Goal: Task Accomplishment & Management: Manage account settings

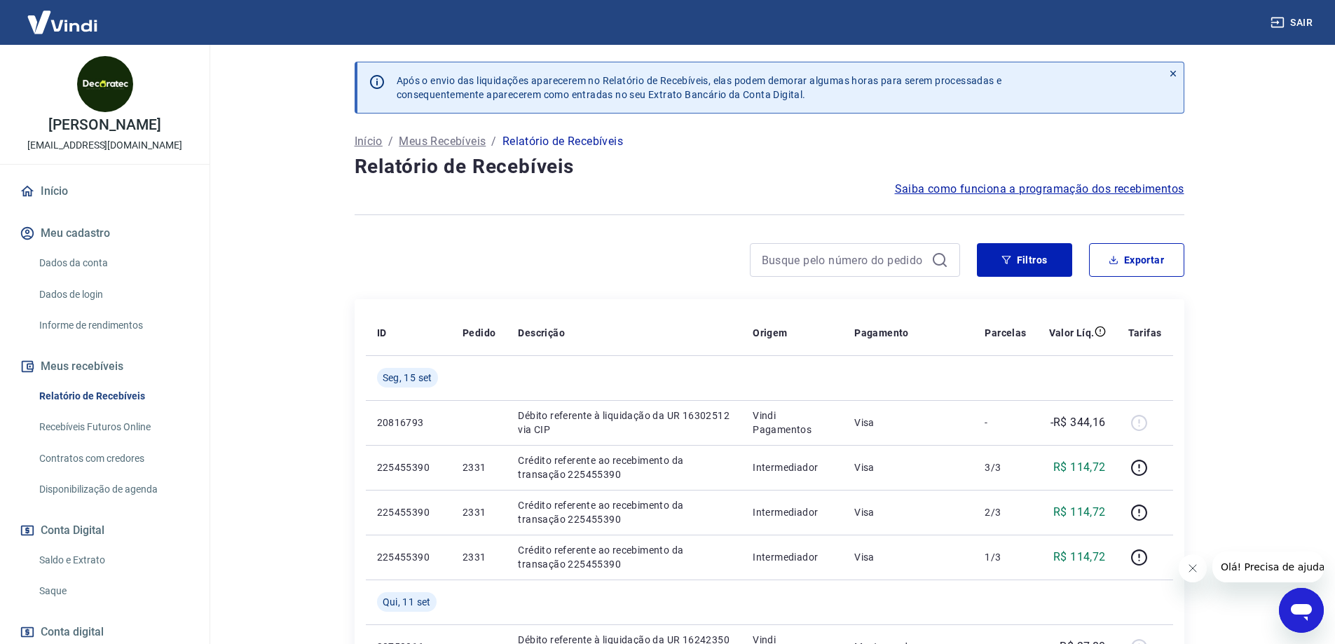
click at [89, 551] on link "Saldo e Extrato" at bounding box center [113, 560] width 159 height 29
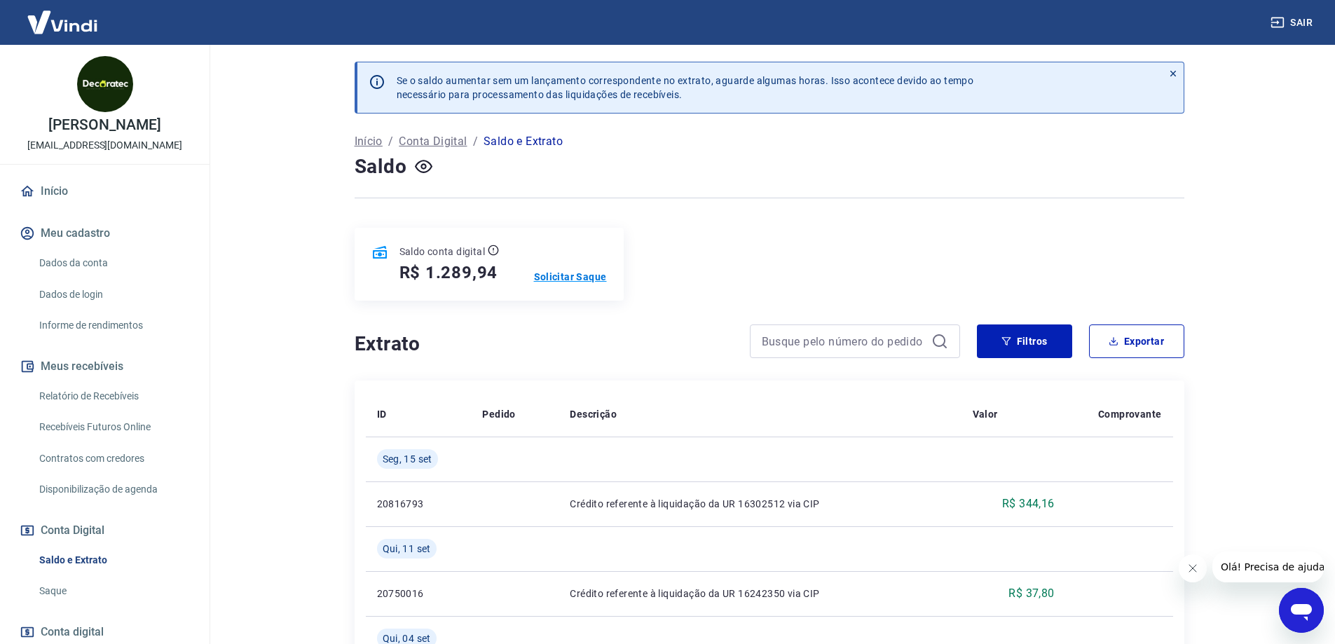
click at [558, 276] on p "Solicitar Saque" at bounding box center [570, 277] width 73 height 14
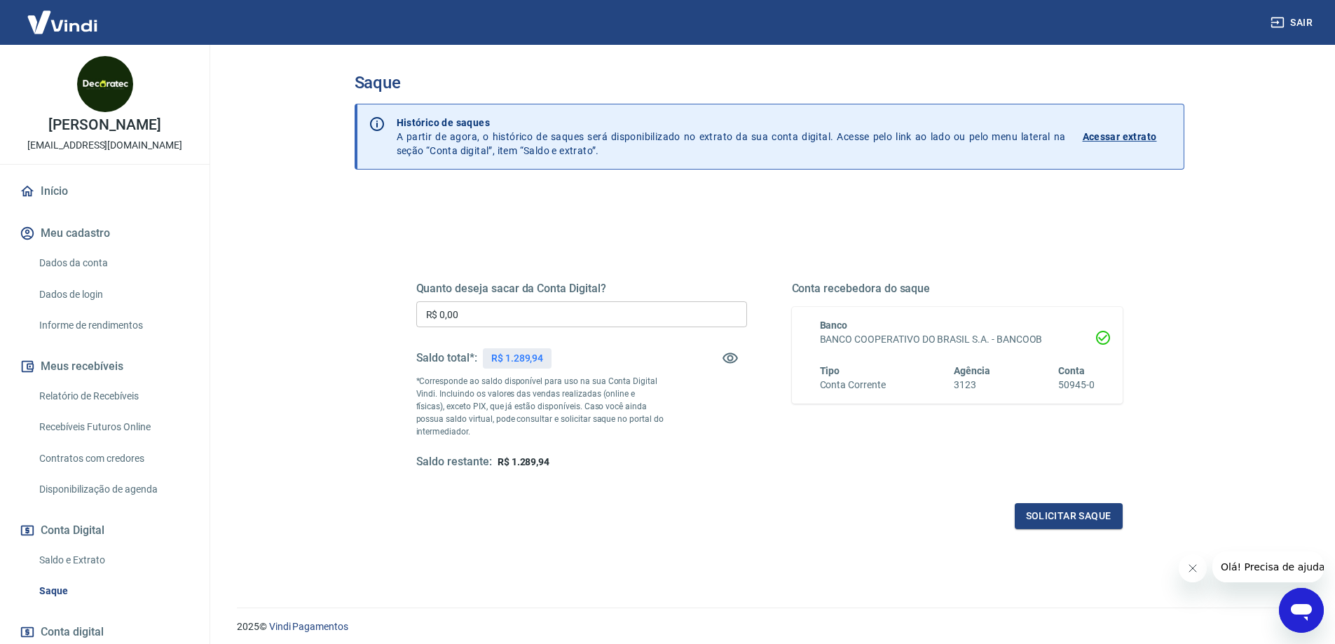
click at [580, 310] on input "R$ 0,00" at bounding box center [581, 314] width 331 height 26
type input "R$ 1.289,94"
click at [1063, 525] on button "Solicitar saque" at bounding box center [1069, 516] width 108 height 26
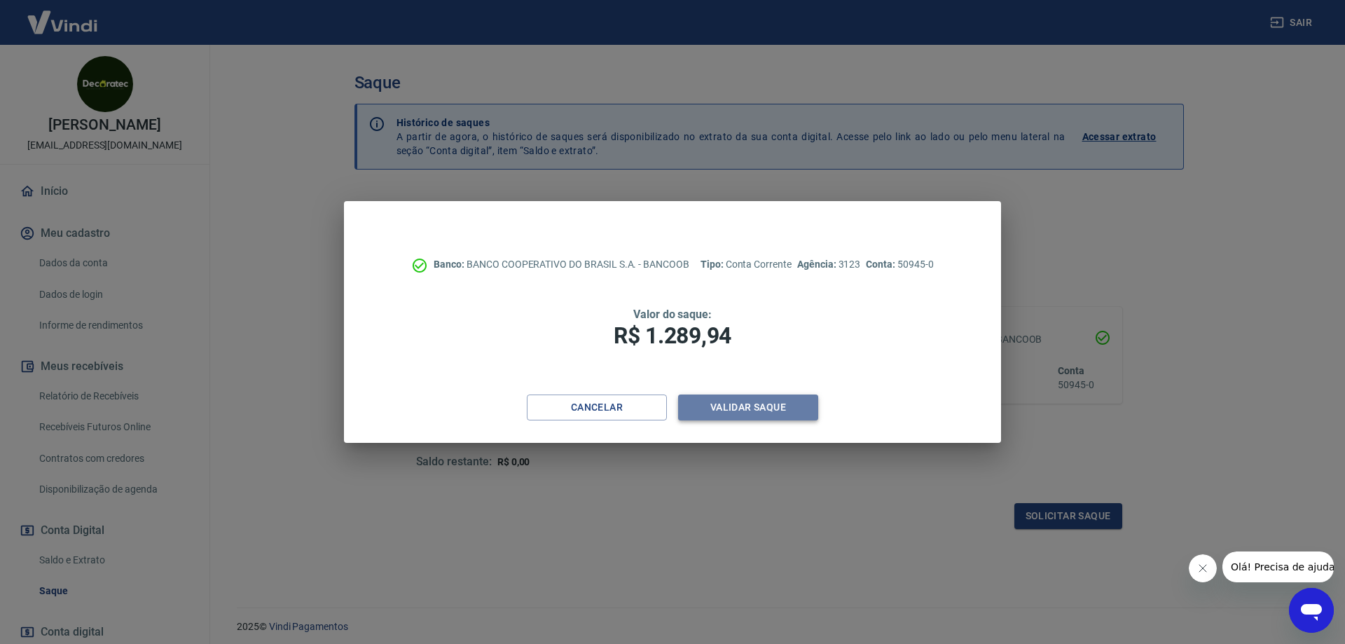
click at [776, 411] on button "Validar saque" at bounding box center [748, 407] width 140 height 26
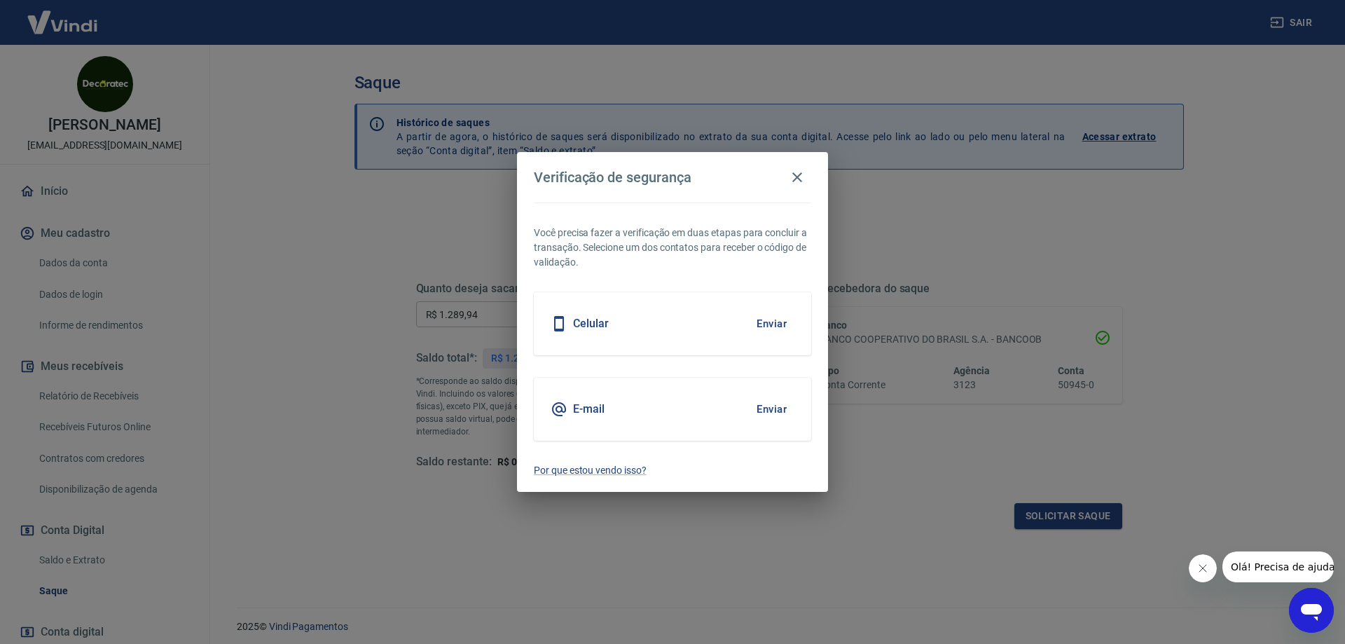
click at [749, 320] on button "Enviar" at bounding box center [772, 323] width 46 height 29
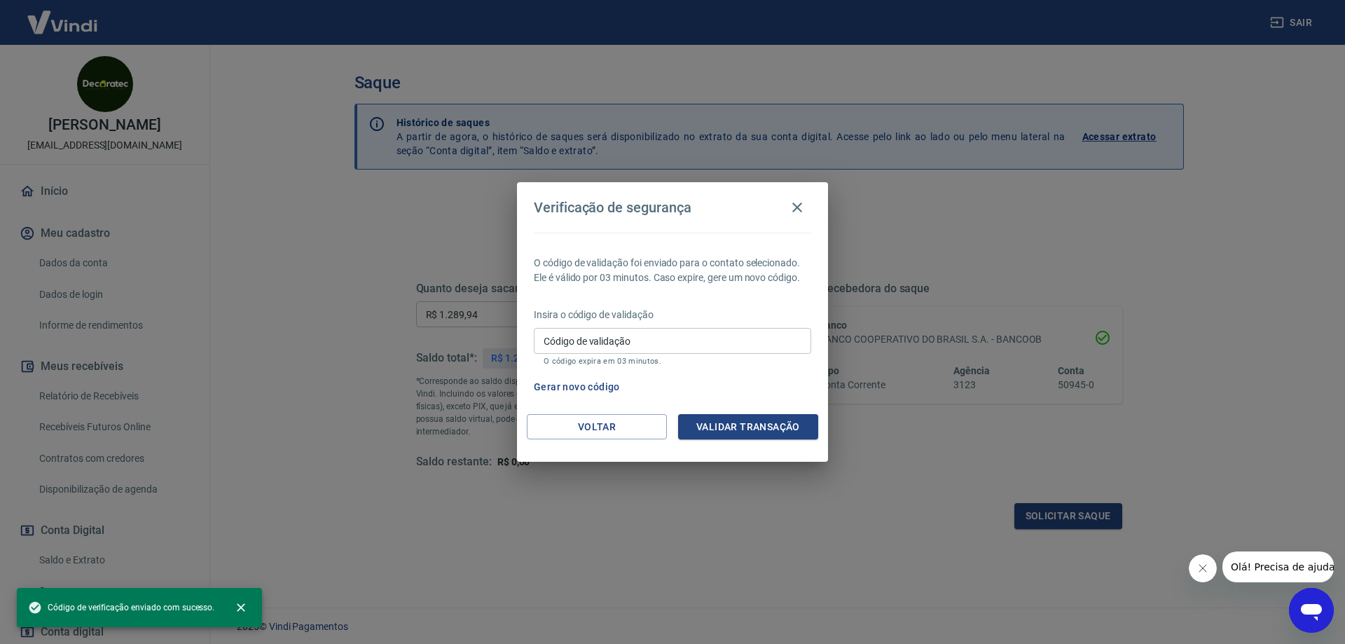
click at [605, 315] on p "Insira o código de validação" at bounding box center [672, 315] width 277 height 15
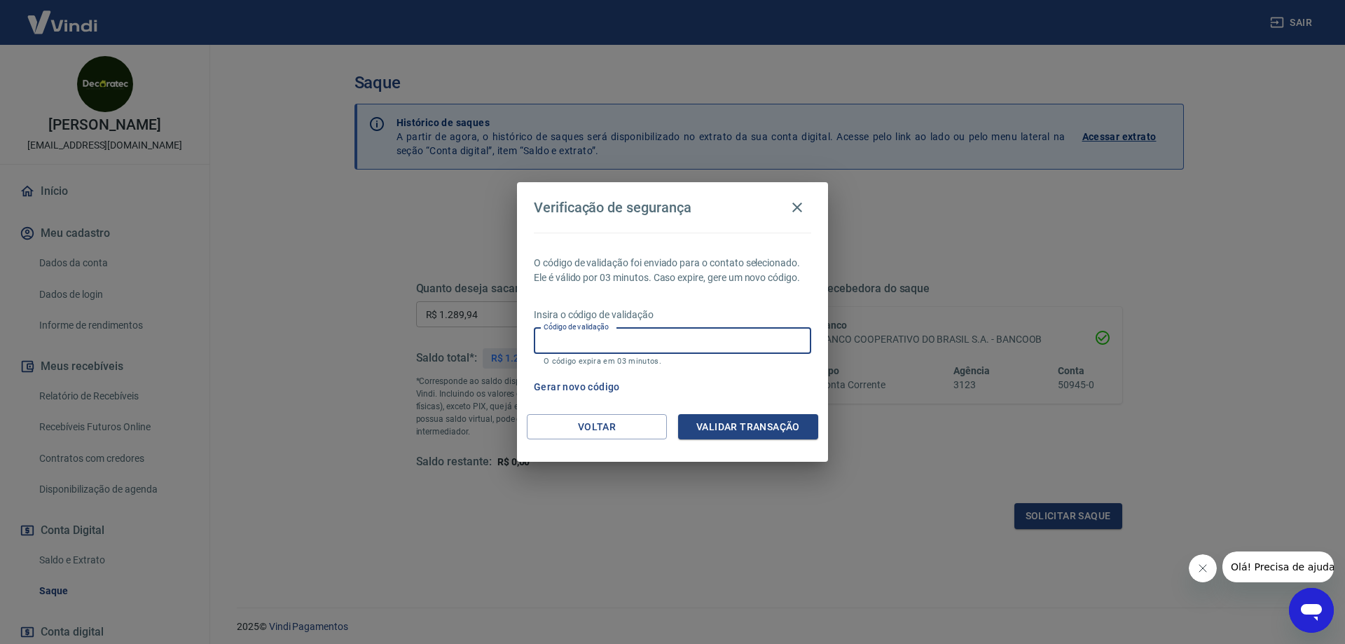
click at [639, 338] on input "Código de validação" at bounding box center [672, 341] width 277 height 26
type input "696009"
click at [763, 426] on button "Validar transação" at bounding box center [748, 427] width 140 height 26
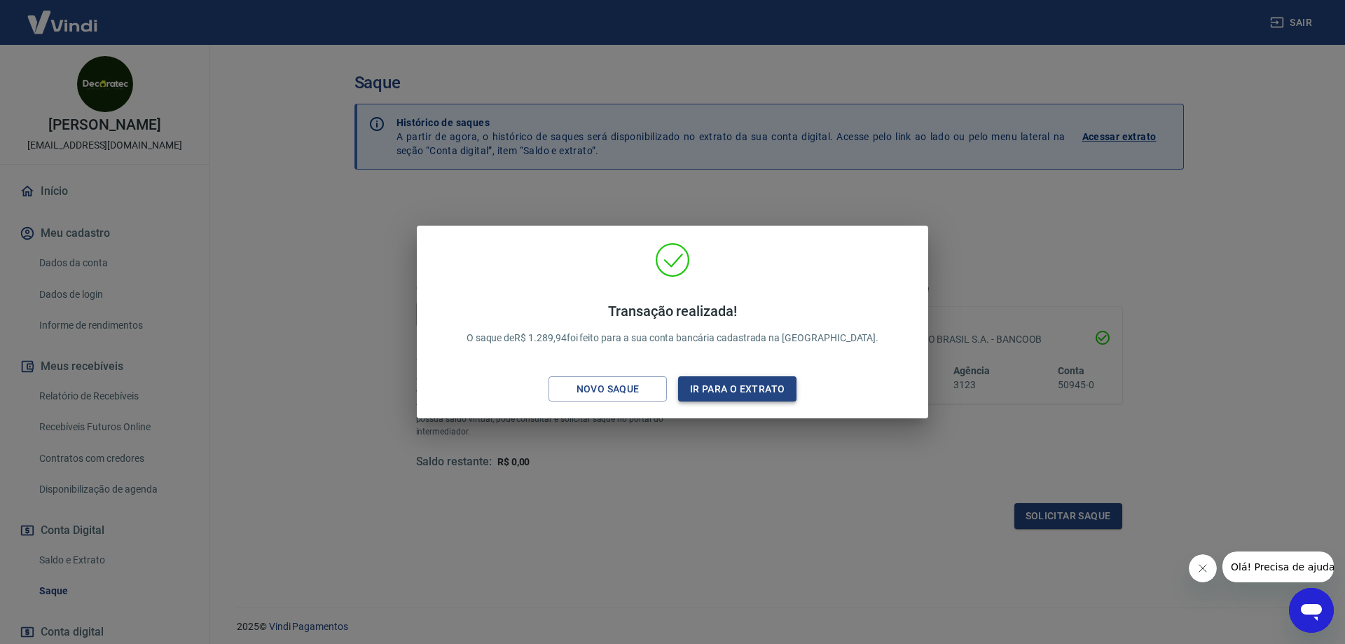
click at [746, 392] on button "Ir para o extrato" at bounding box center [737, 389] width 118 height 26
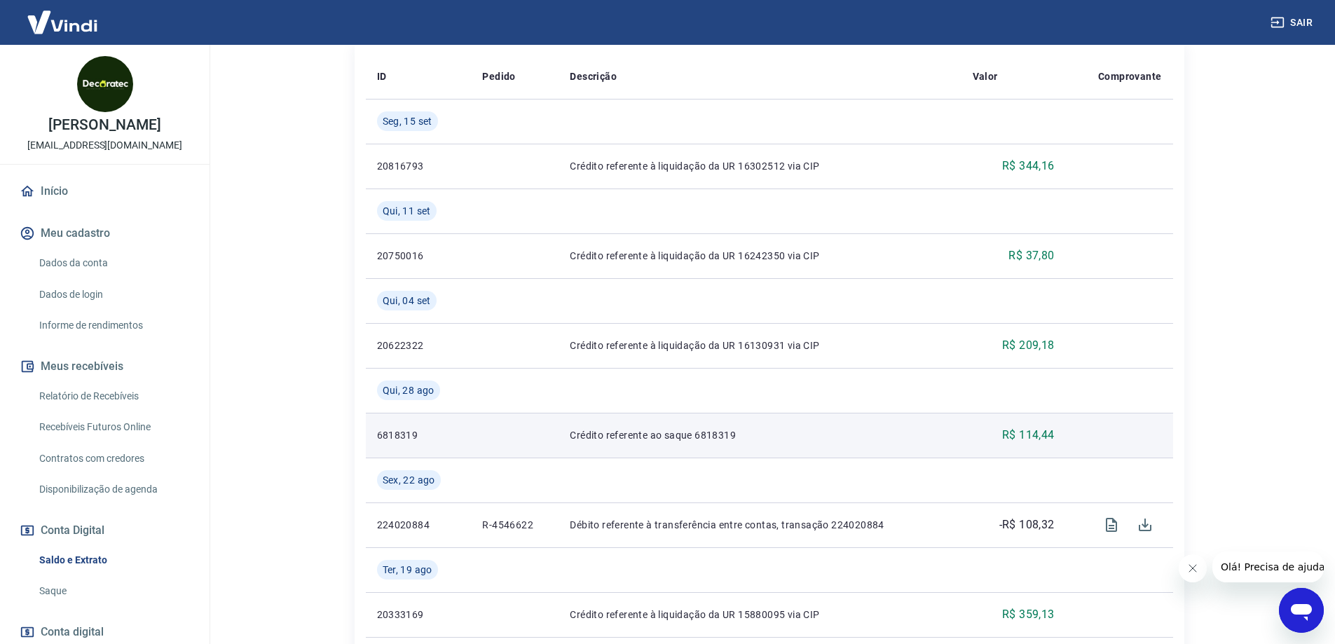
scroll to position [350, 0]
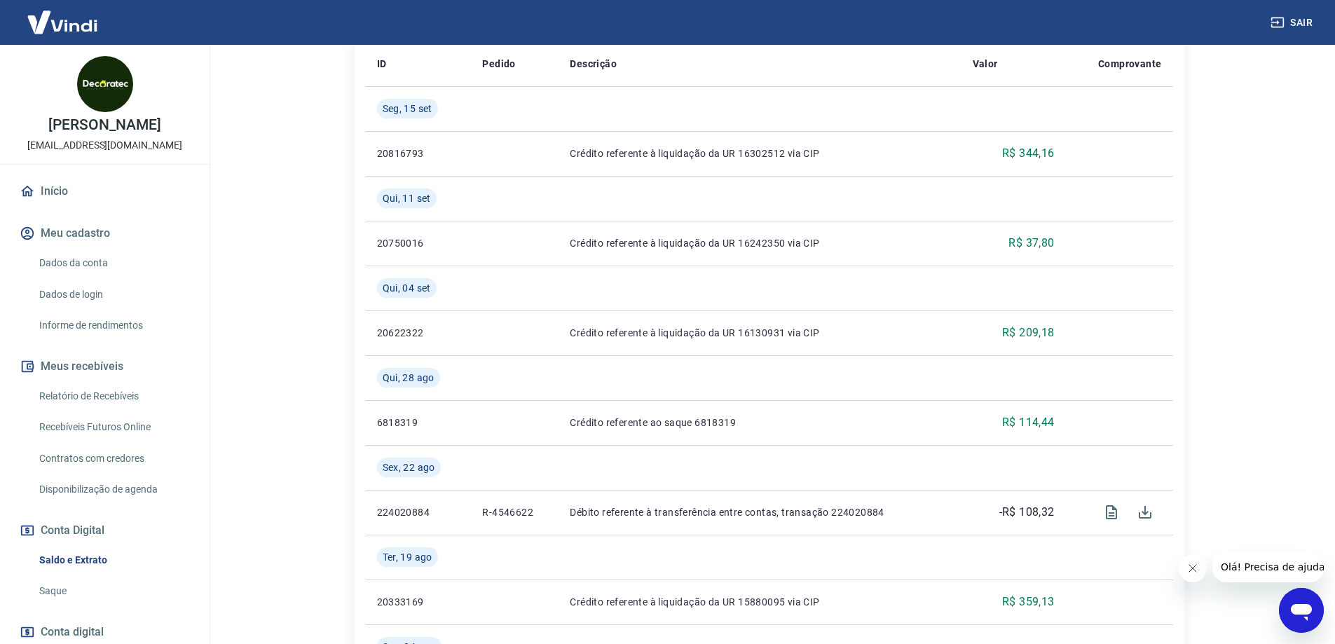
click at [115, 396] on link "Relatório de Recebíveis" at bounding box center [113, 396] width 159 height 29
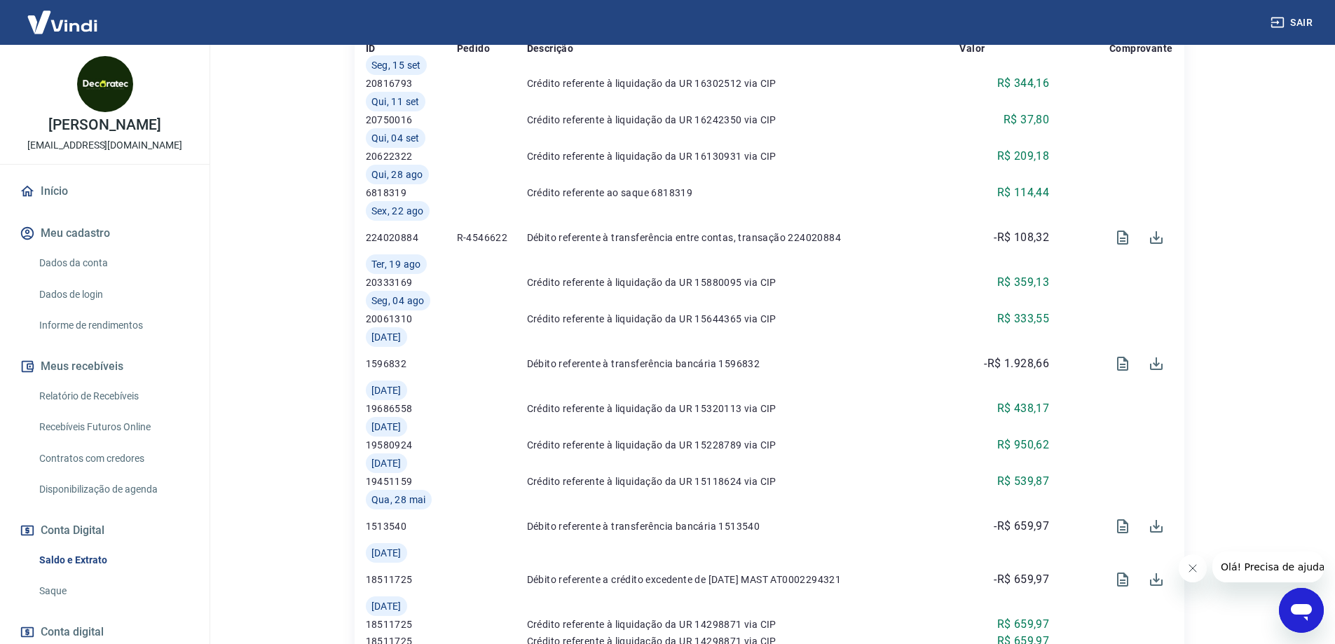
click at [115, 396] on link "Relatório de Recebíveis" at bounding box center [113, 396] width 159 height 29
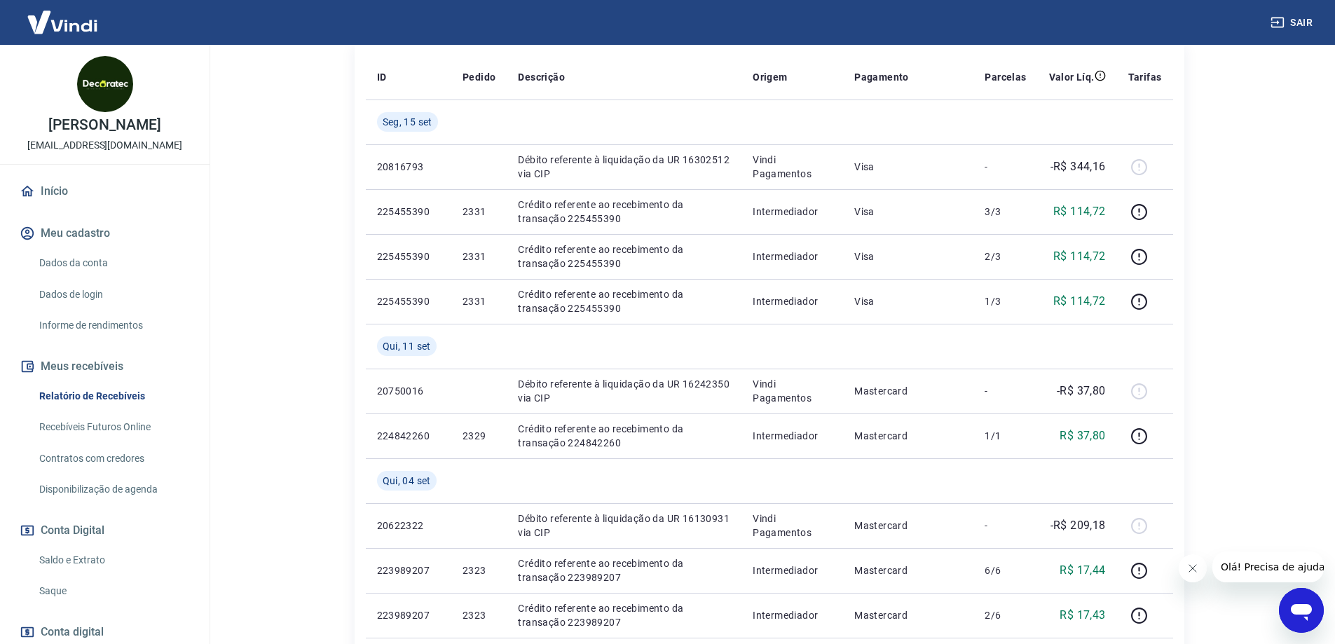
scroll to position [280, 0]
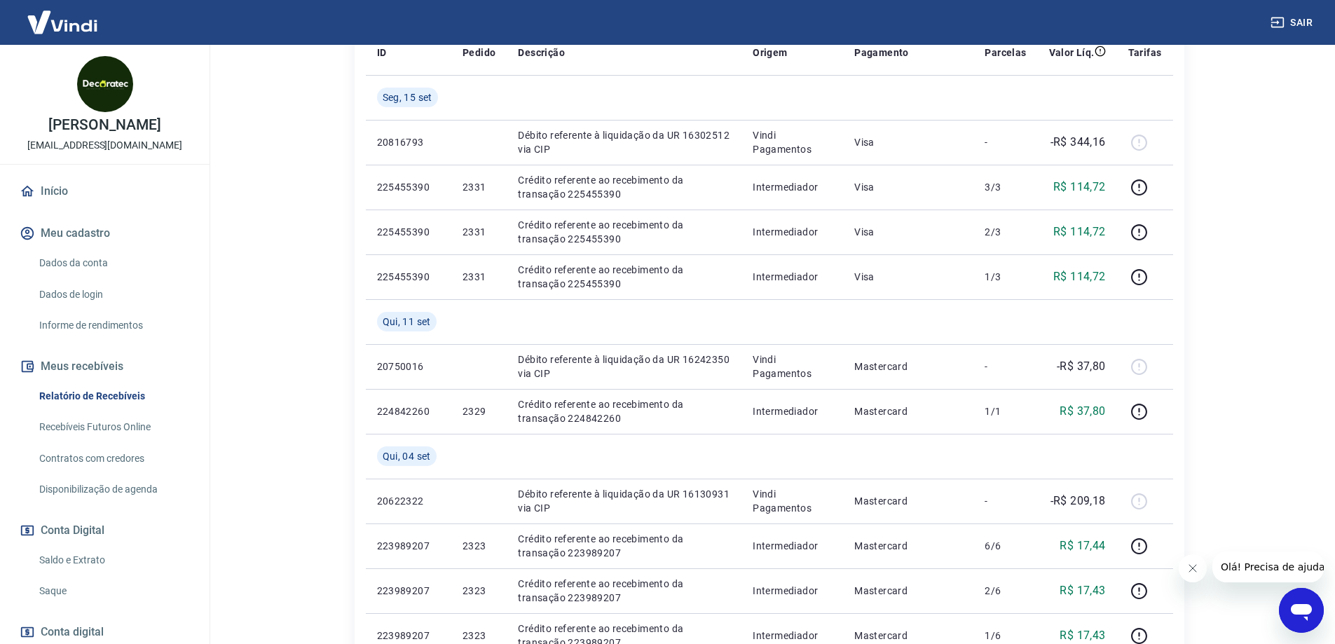
click at [297, 364] on html "Sair [PERSON_NAME] [EMAIL_ADDRESS][DOMAIN_NAME] Início Meu cadastro Dados da co…" at bounding box center [667, 42] width 1335 height 644
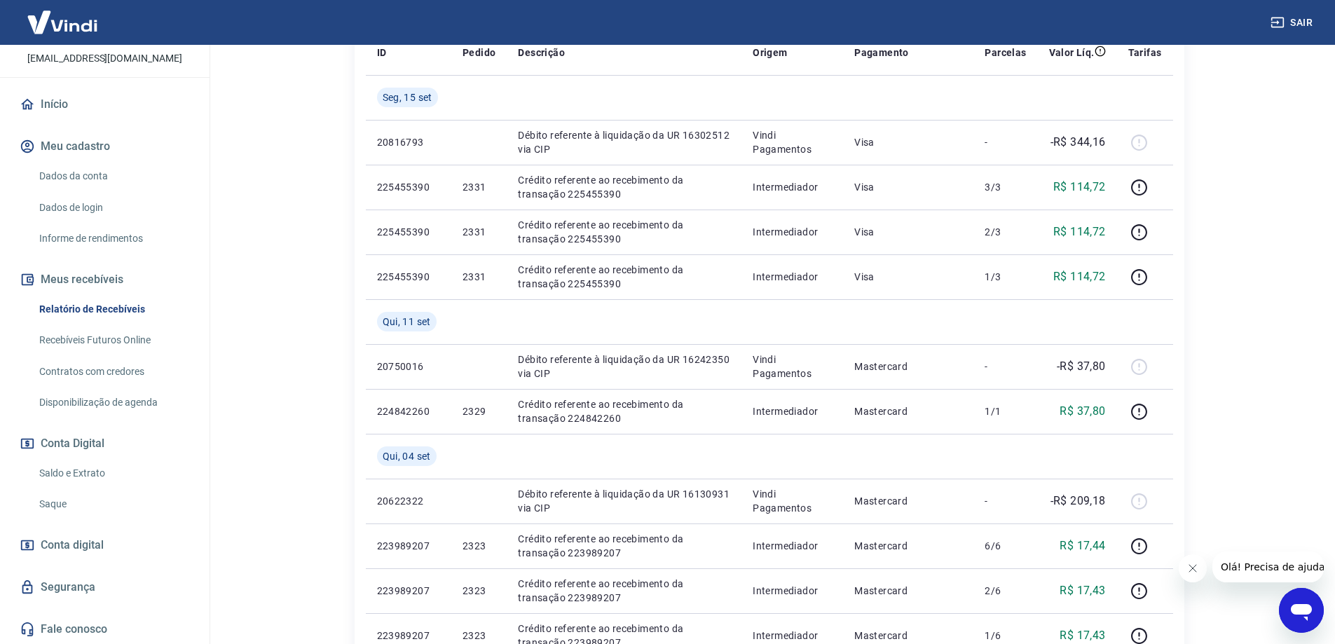
scroll to position [88, 0]
click at [103, 469] on link "Saldo e Extrato" at bounding box center [113, 472] width 159 height 29
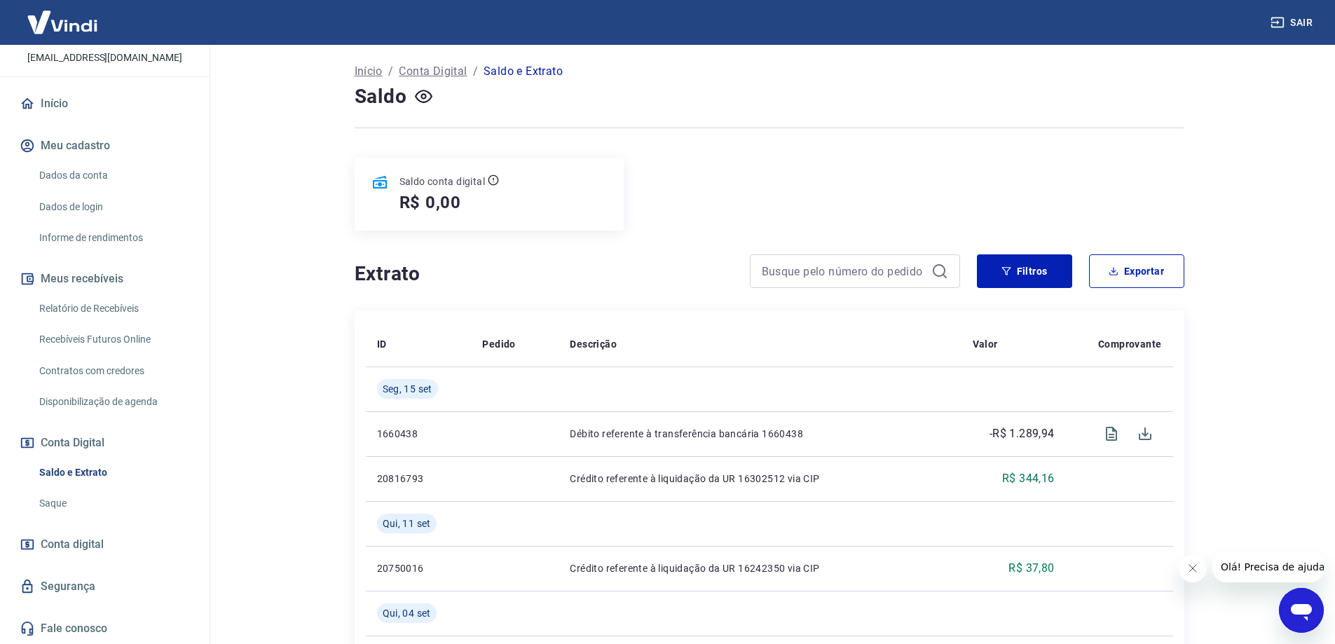
scroll to position [140, 0]
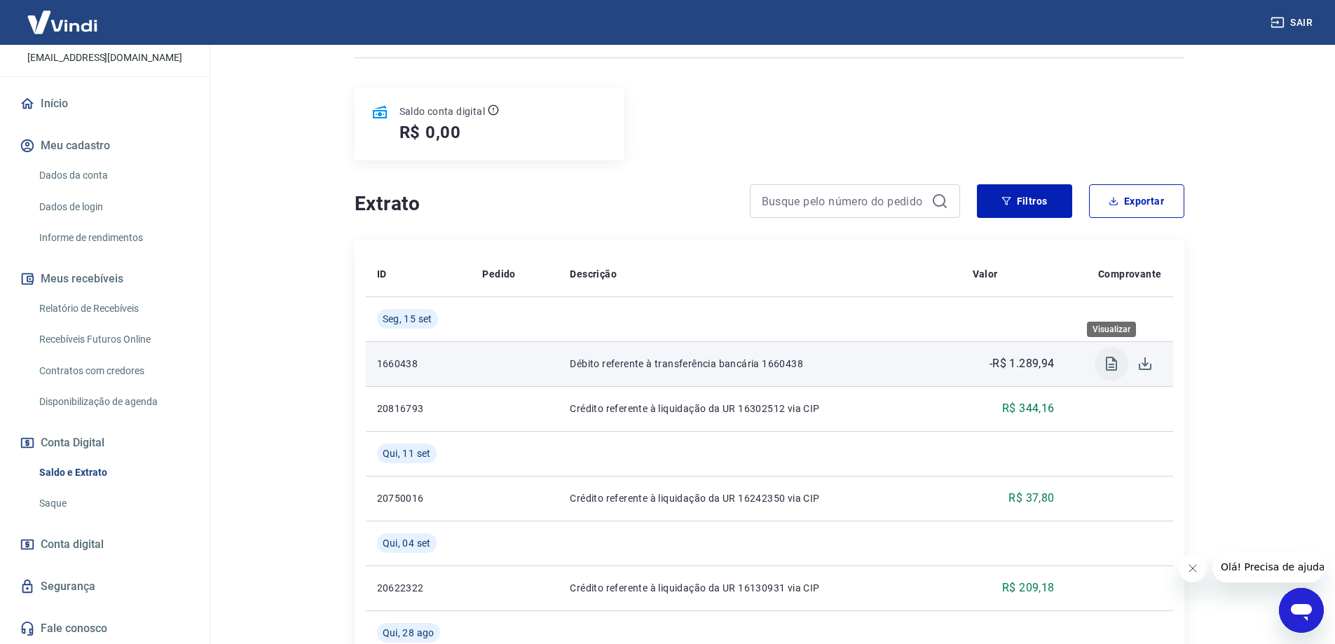
click at [1113, 369] on icon "Visualizar" at bounding box center [1111, 363] width 17 height 17
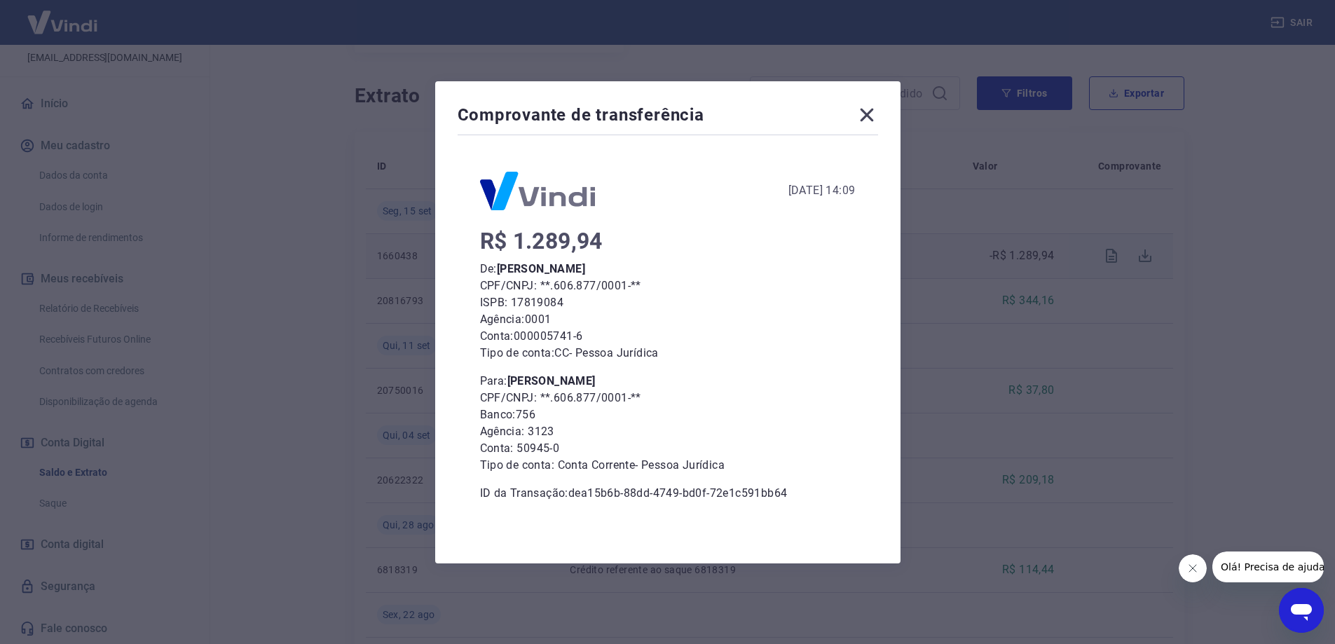
scroll to position [280, 0]
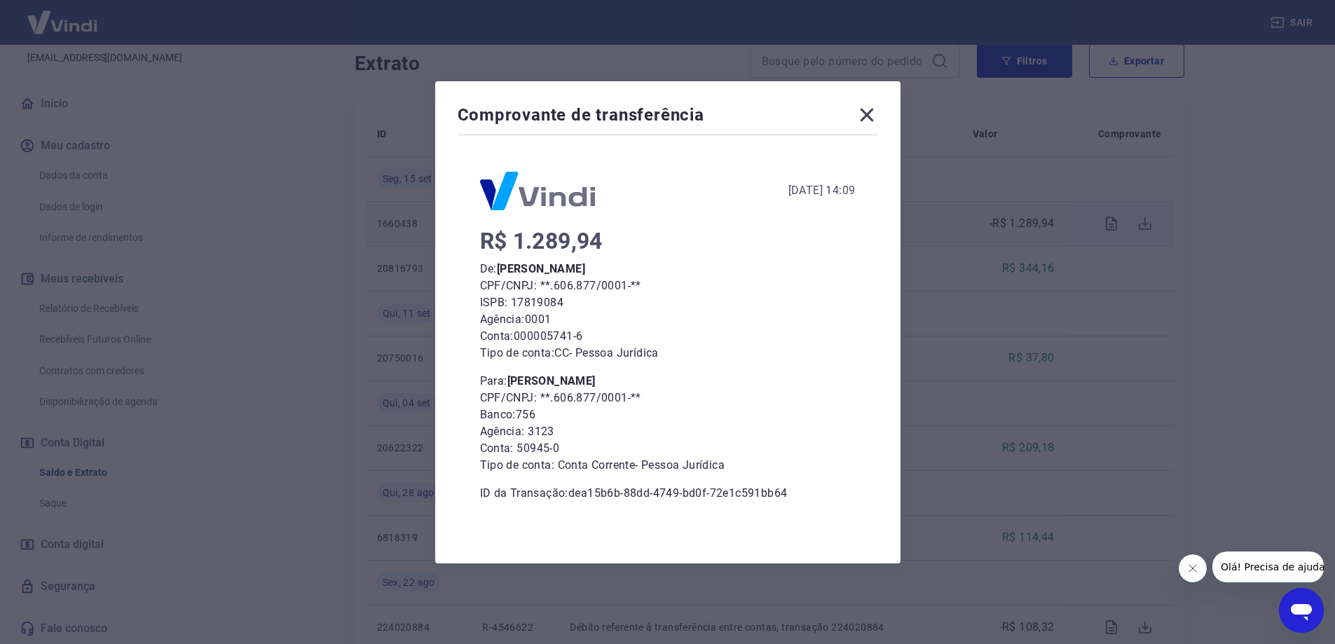
click at [862, 116] on icon at bounding box center [866, 115] width 22 height 22
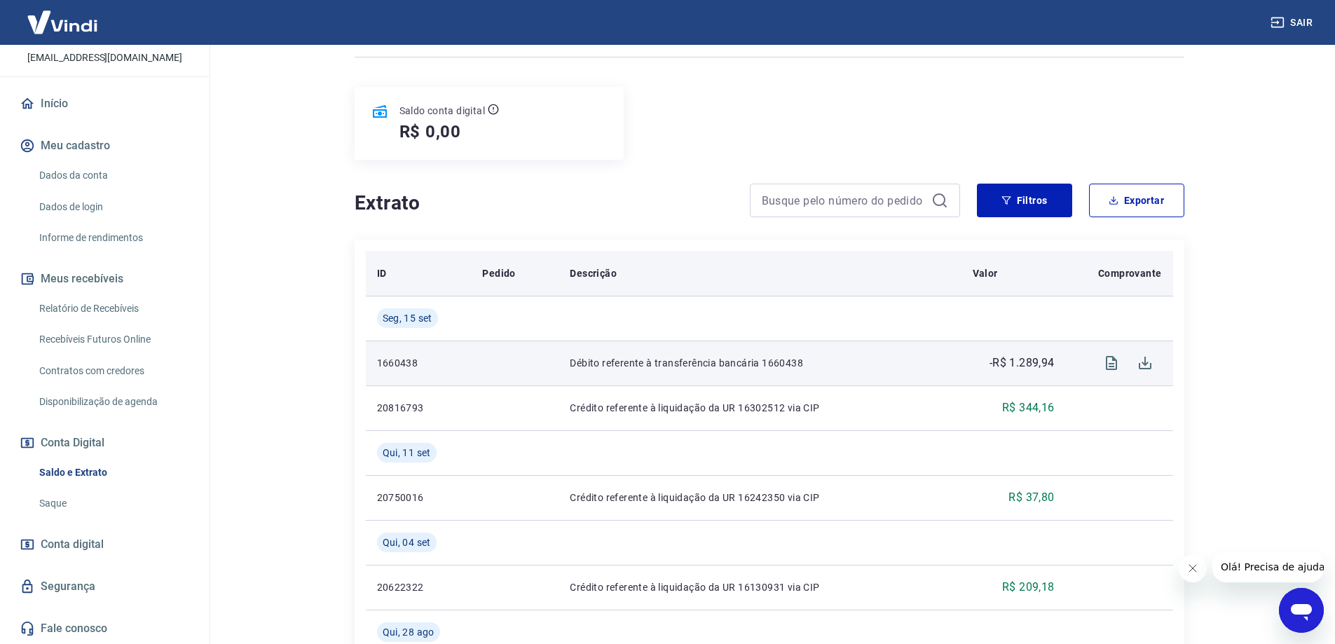
scroll to position [140, 0]
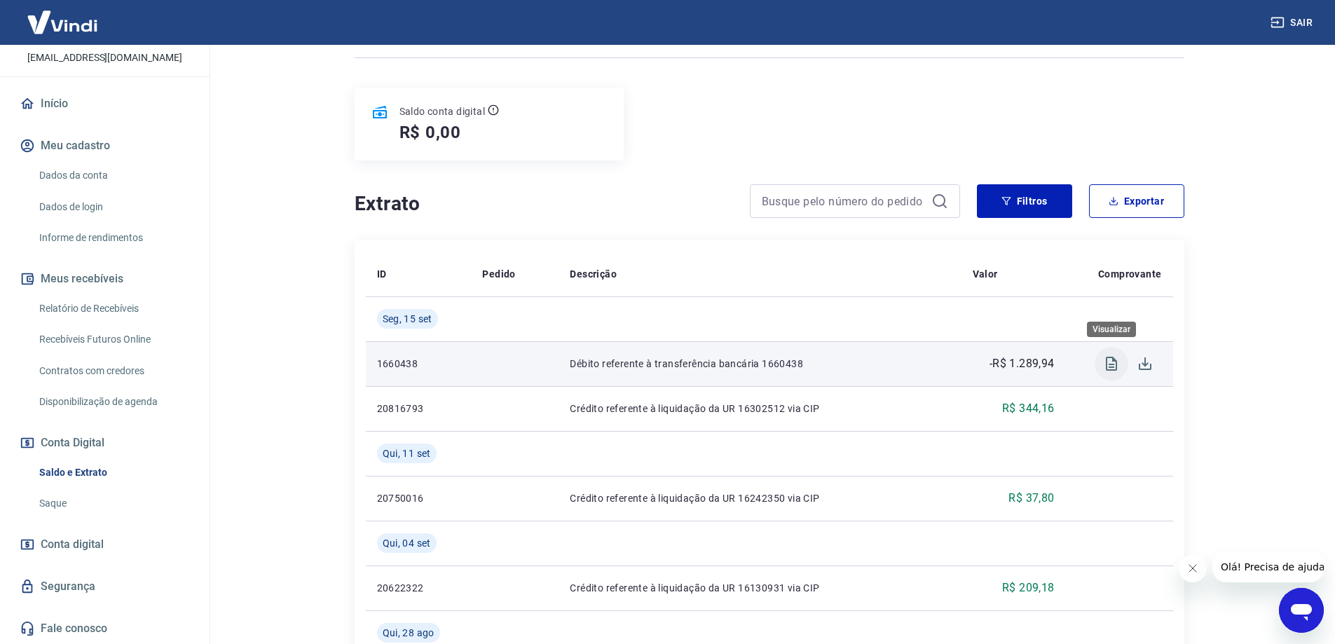
click at [1117, 362] on icon "Visualizar" at bounding box center [1111, 363] width 17 height 17
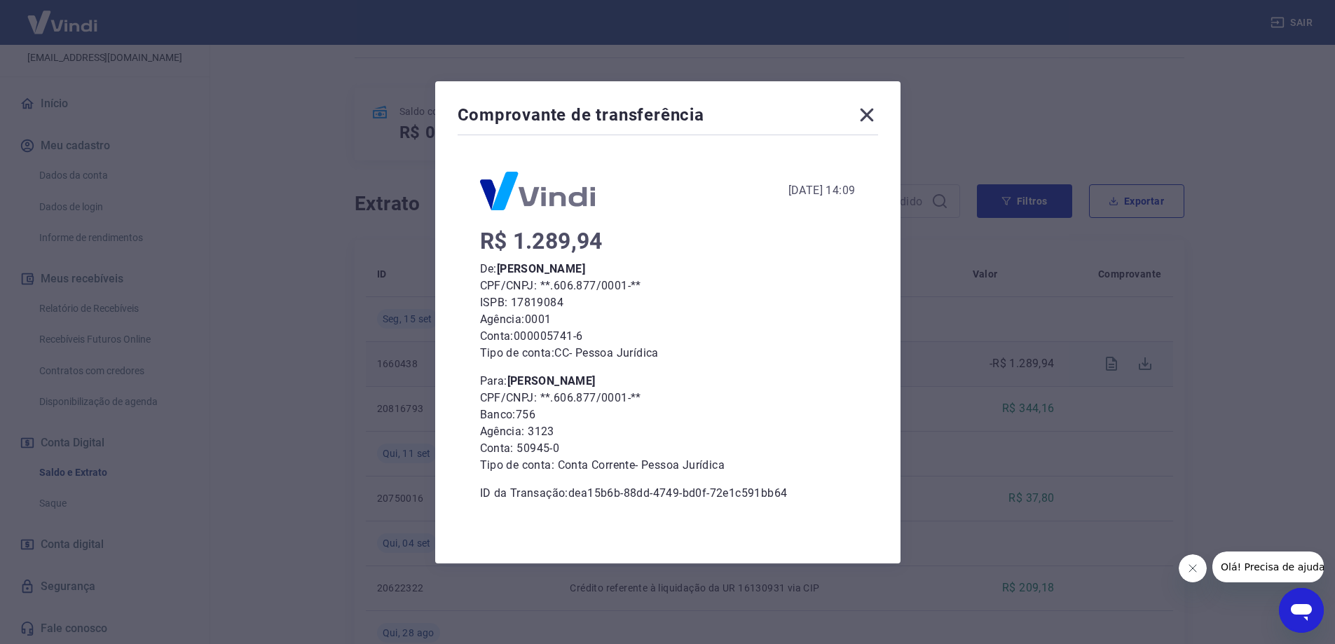
click at [869, 113] on icon at bounding box center [866, 114] width 13 height 13
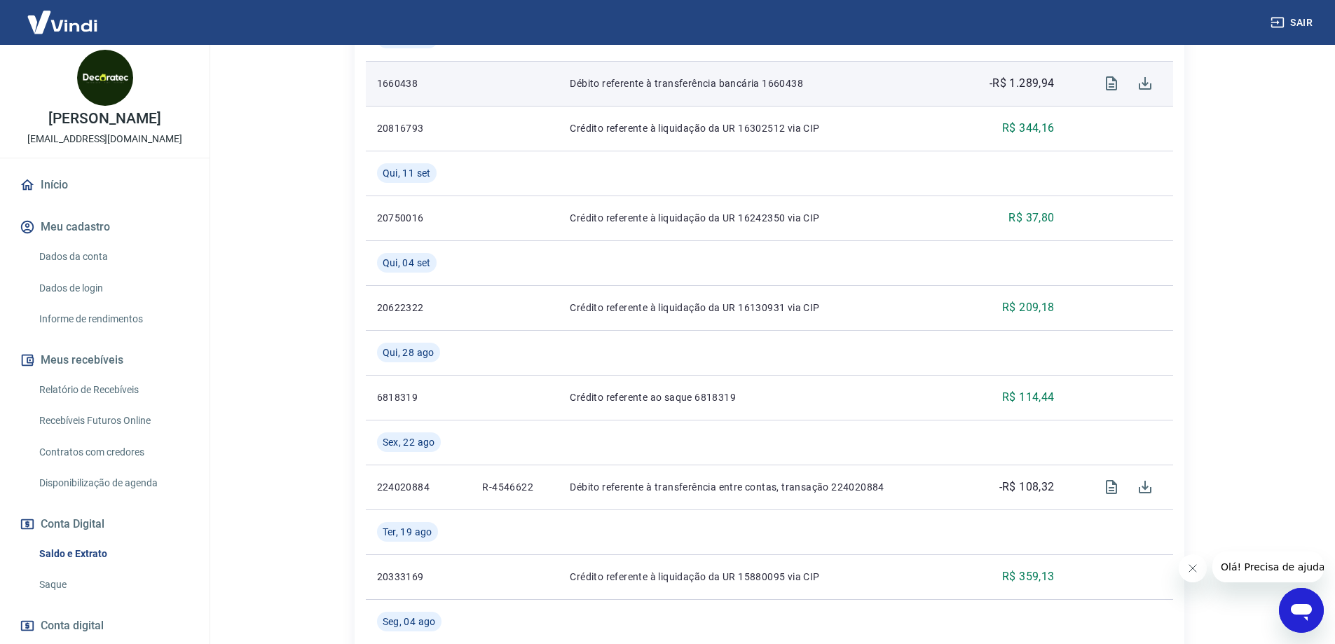
scroll to position [0, 0]
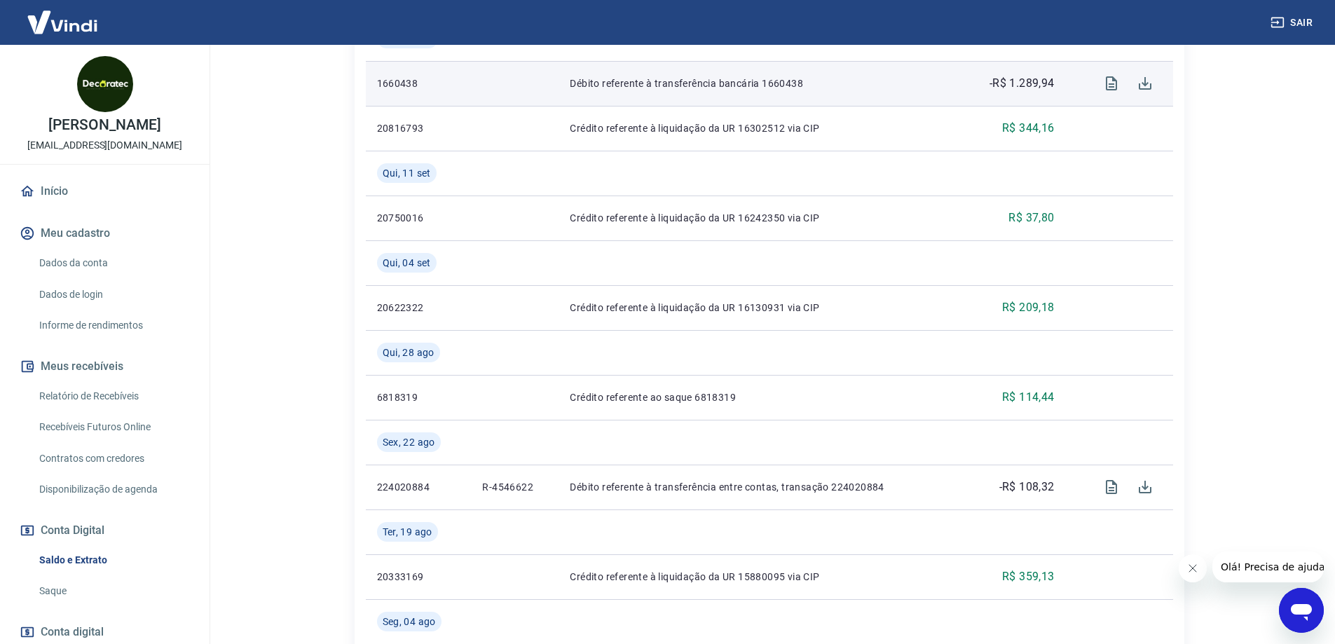
click at [53, 194] on link "Início" at bounding box center [105, 191] width 176 height 31
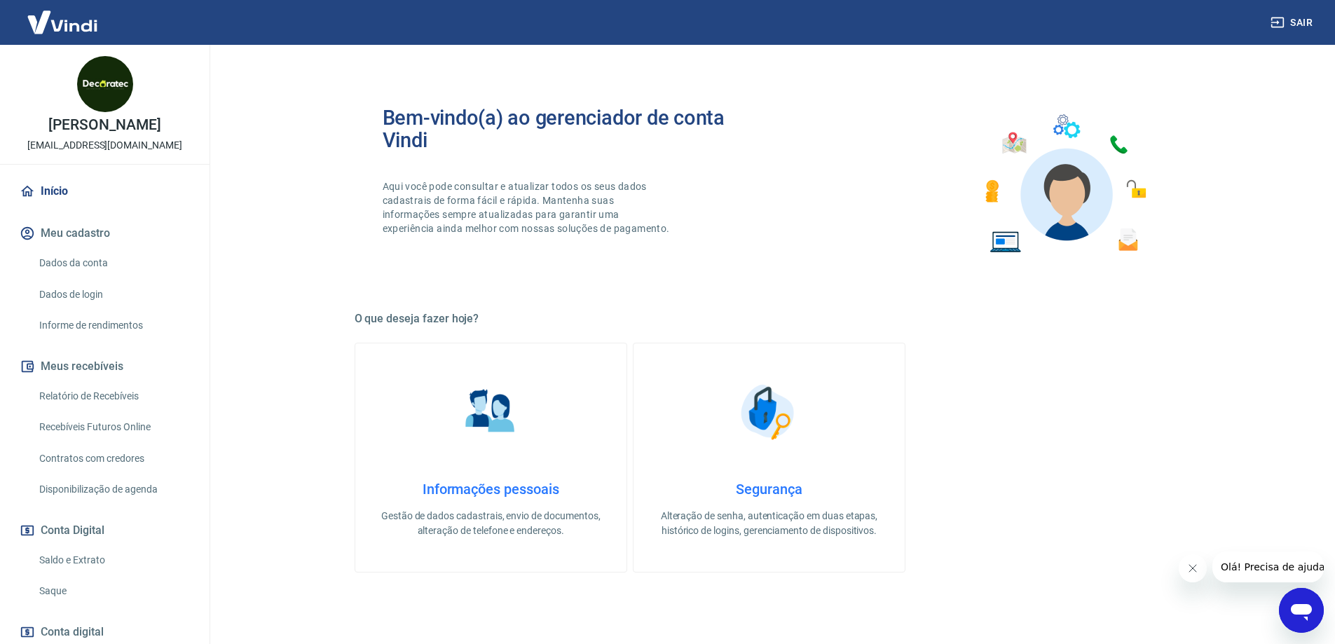
click at [107, 325] on link "Informe de rendimentos" at bounding box center [113, 325] width 159 height 29
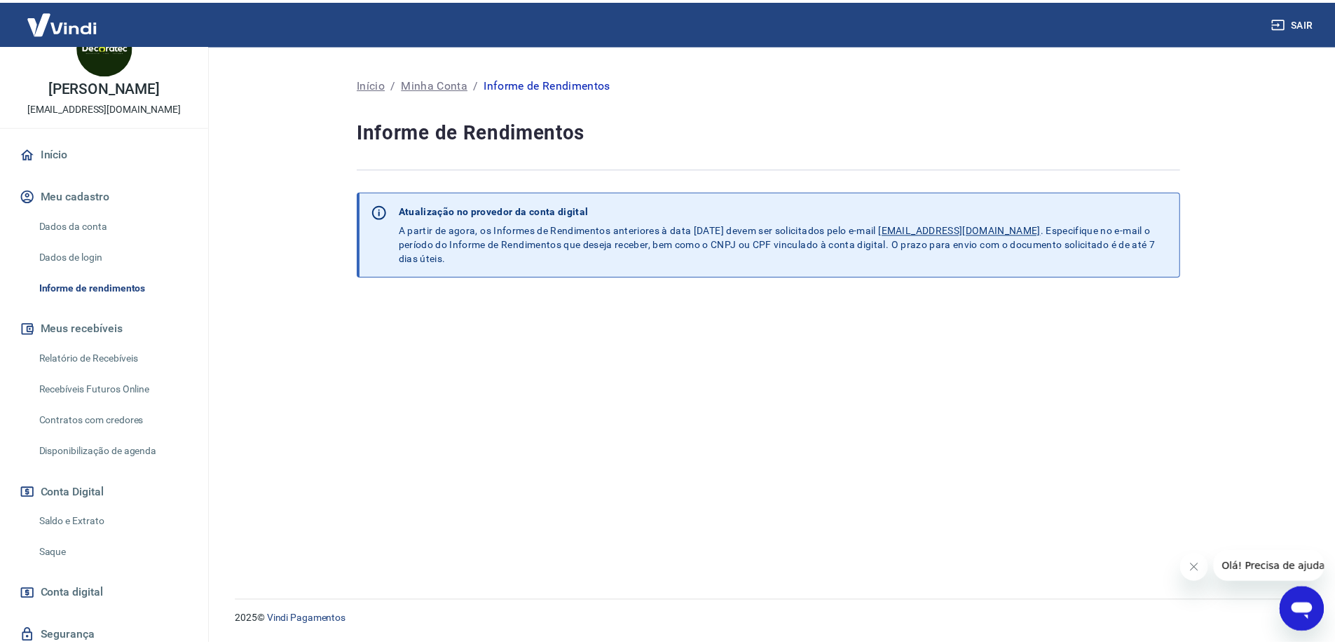
scroll to position [70, 0]
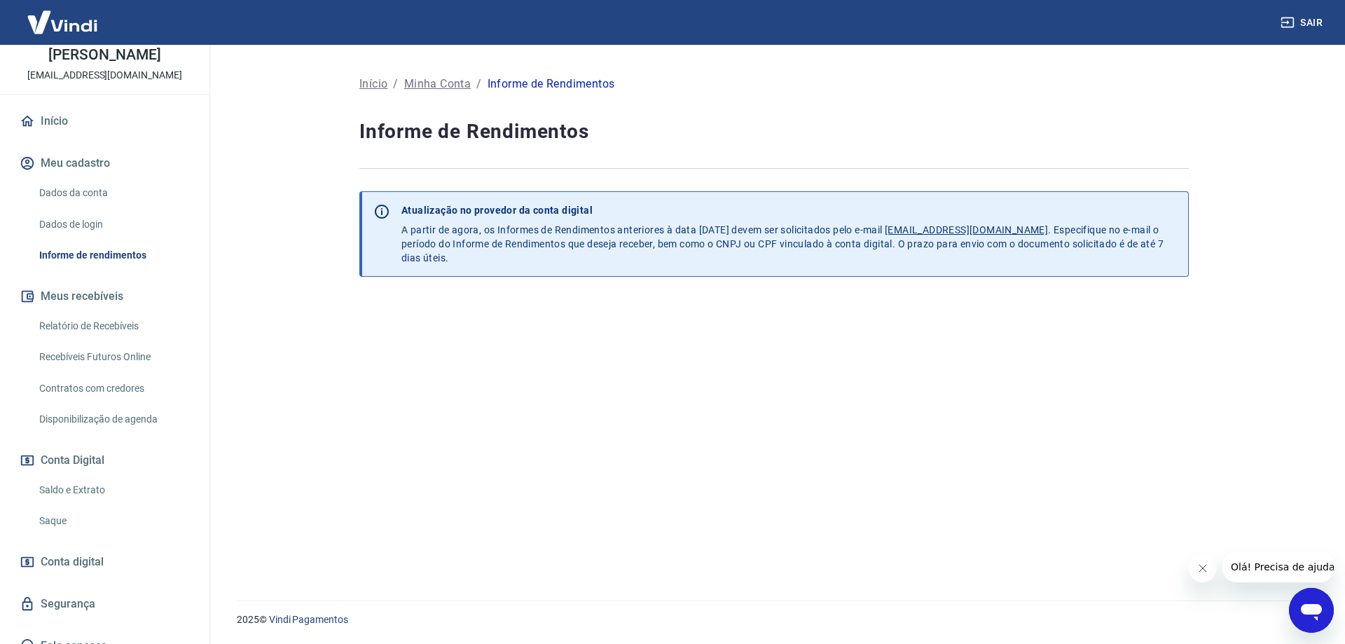
click at [87, 492] on link "Saldo e Extrato" at bounding box center [113, 490] width 159 height 29
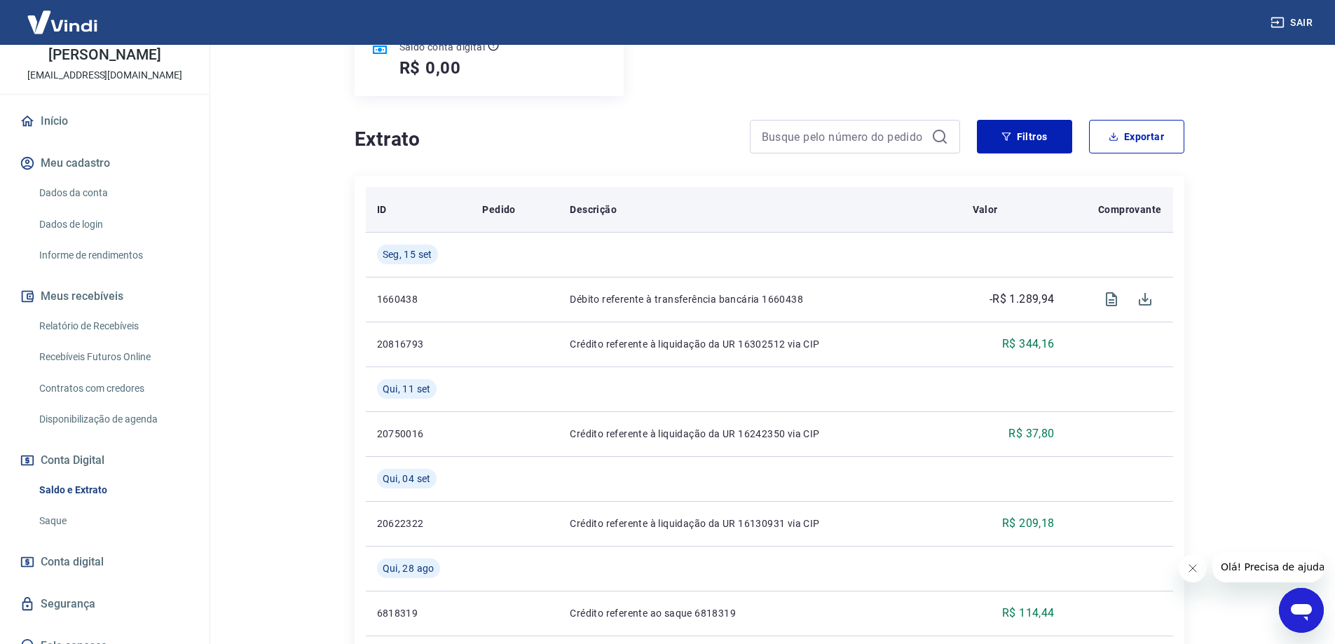
scroll to position [210, 0]
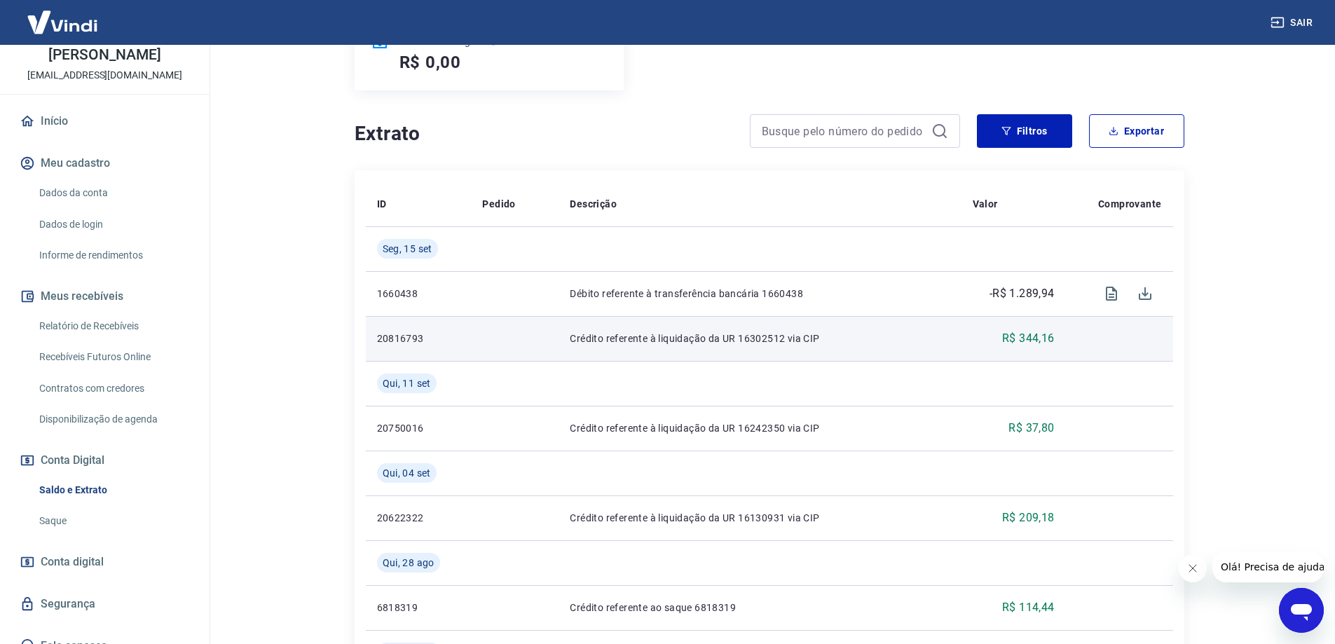
click at [972, 347] on td "R$ 344,16" at bounding box center [1013, 338] width 104 height 45
click at [575, 350] on td "Crédito referente à liquidação da UR 16302512 via CIP" at bounding box center [759, 338] width 402 height 45
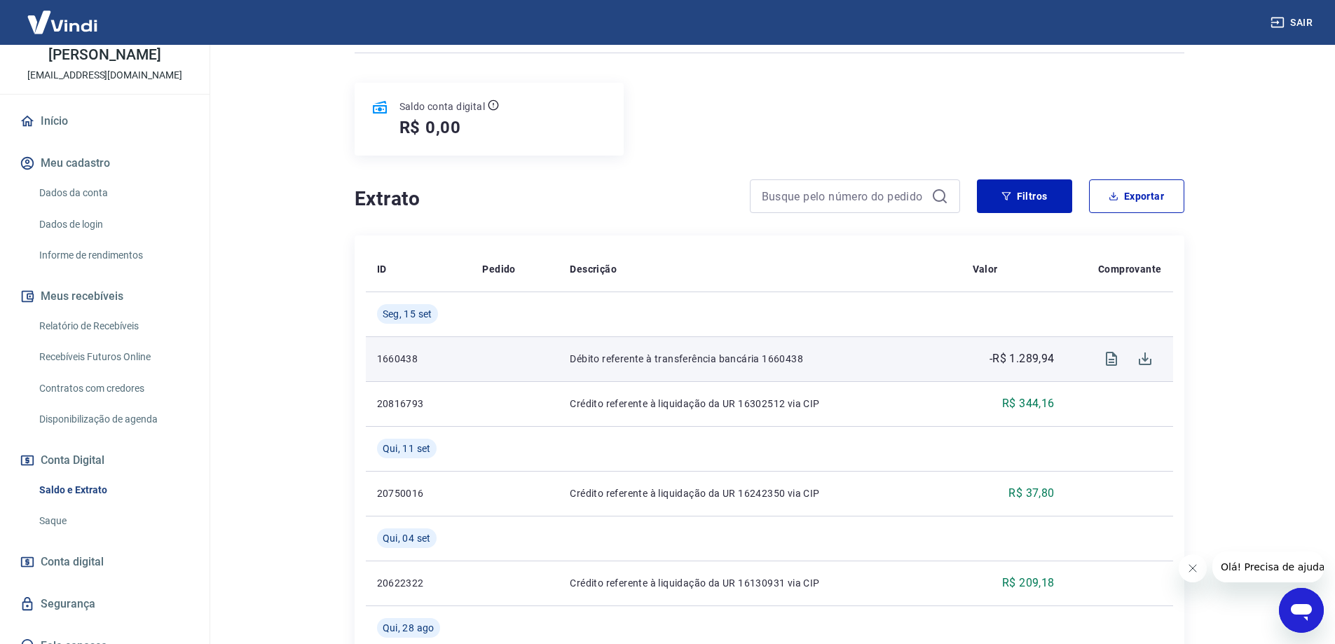
scroll to position [140, 0]
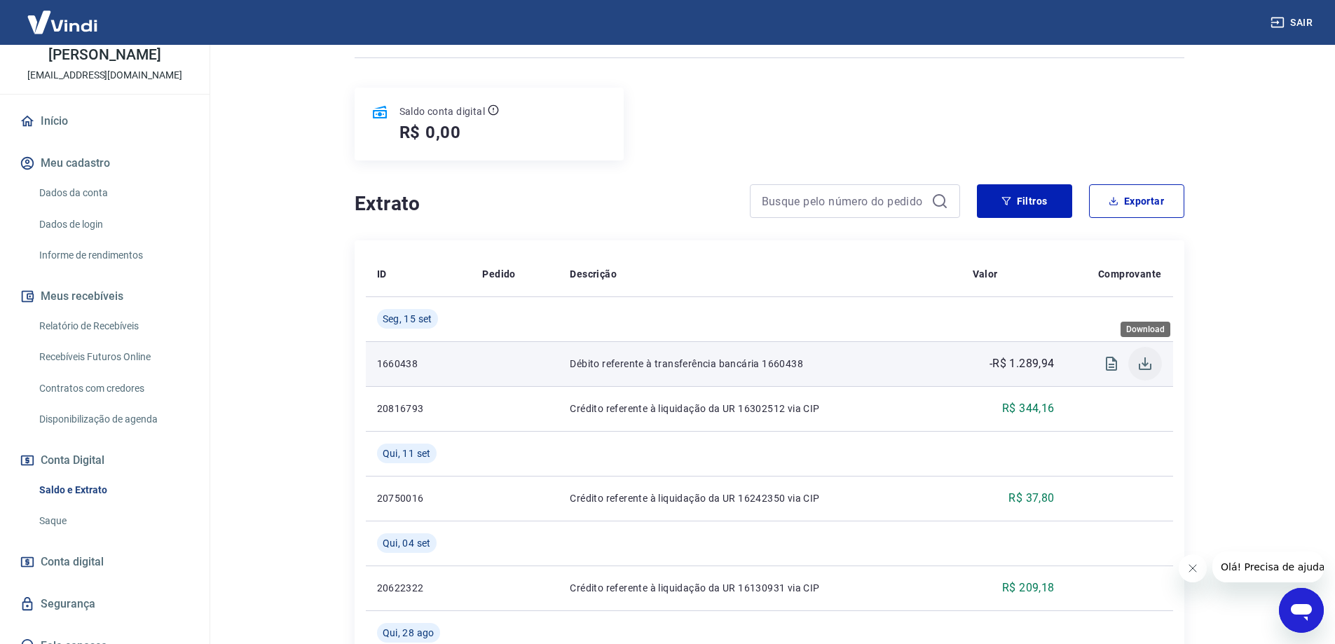
click at [1157, 369] on button "Download" at bounding box center [1145, 364] width 34 height 34
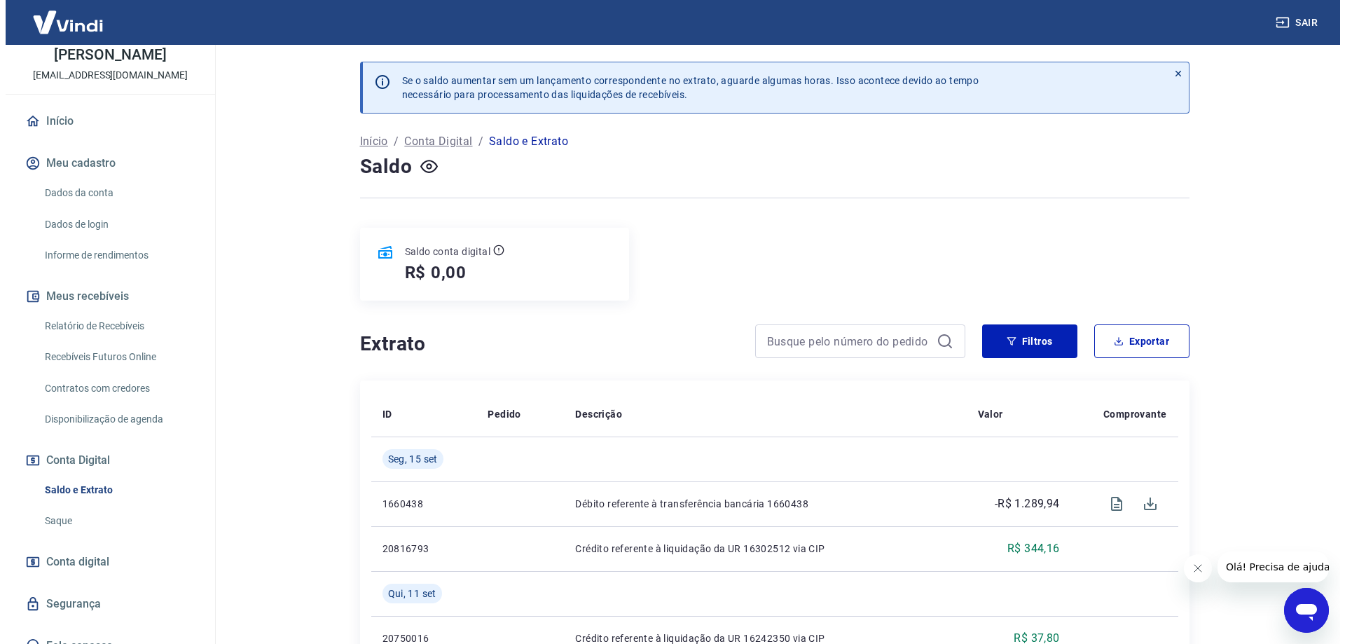
scroll to position [88, 0]
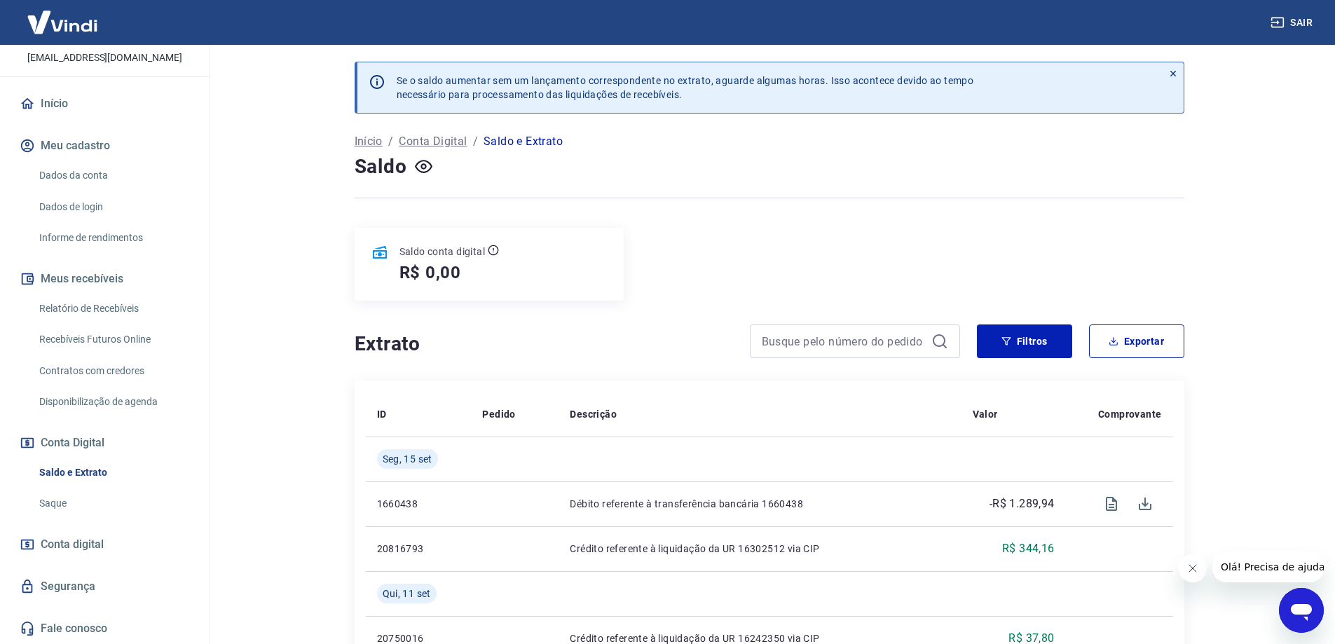
click at [92, 551] on span "Conta digital" at bounding box center [72, 545] width 63 height 20
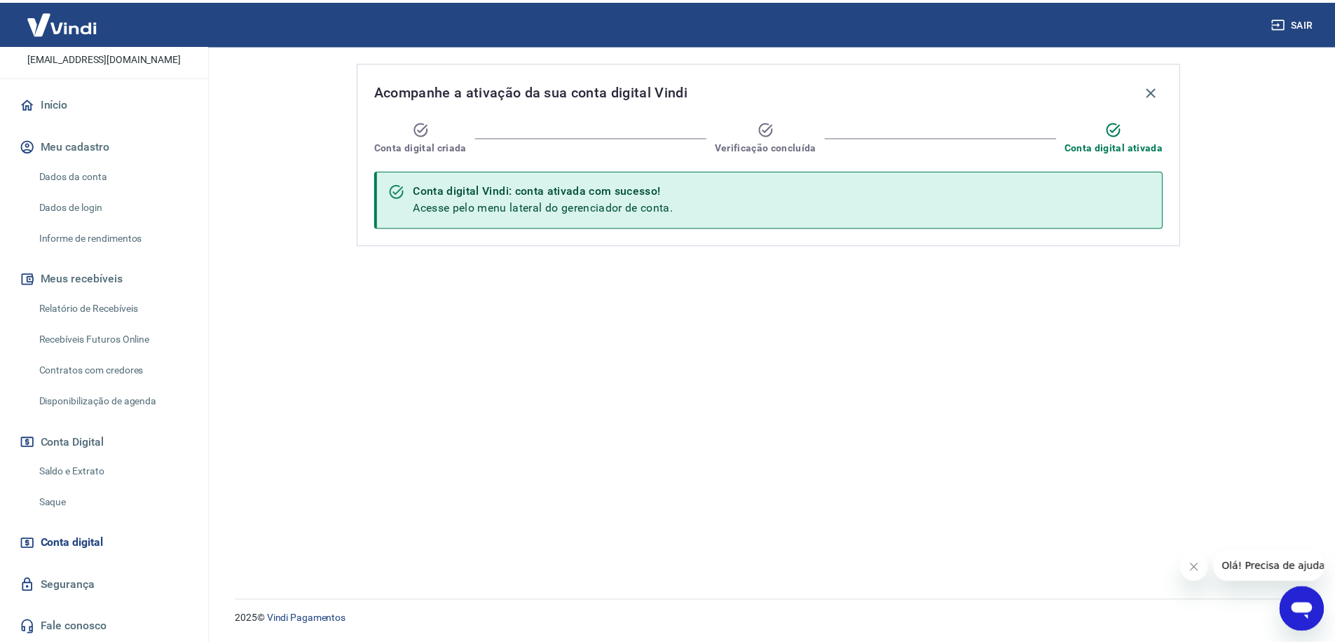
scroll to position [18, 0]
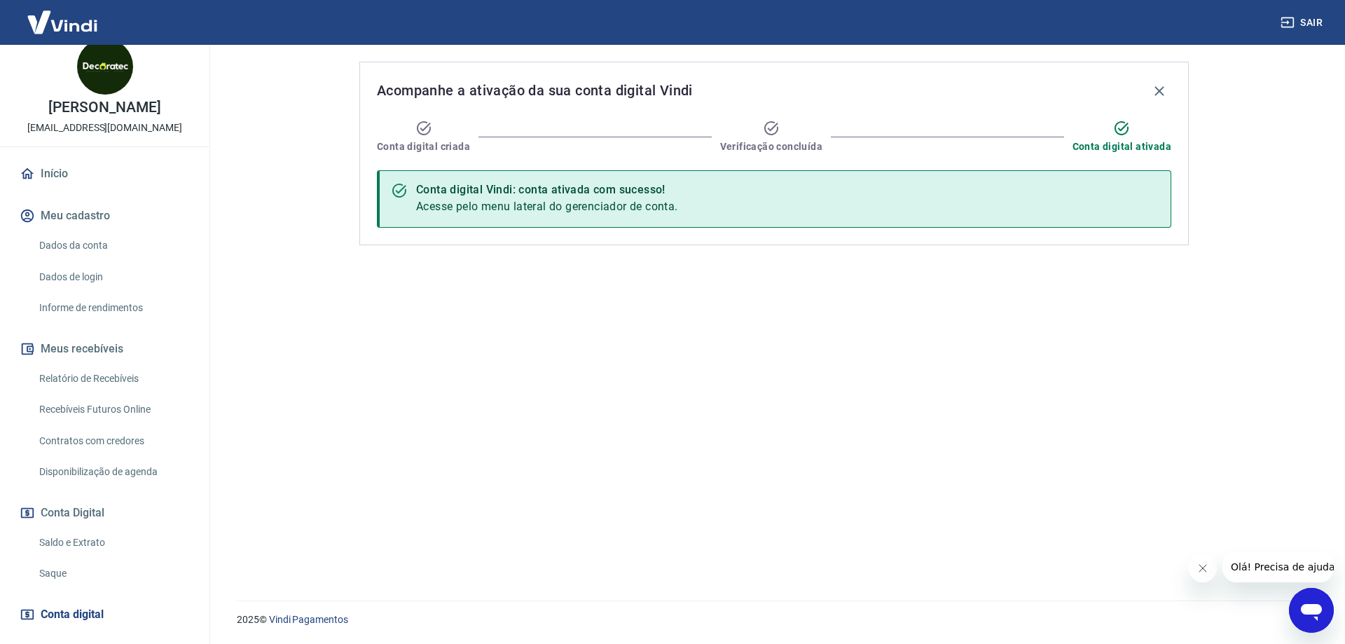
click at [111, 388] on link "Relatório de Recebíveis" at bounding box center [113, 378] width 159 height 29
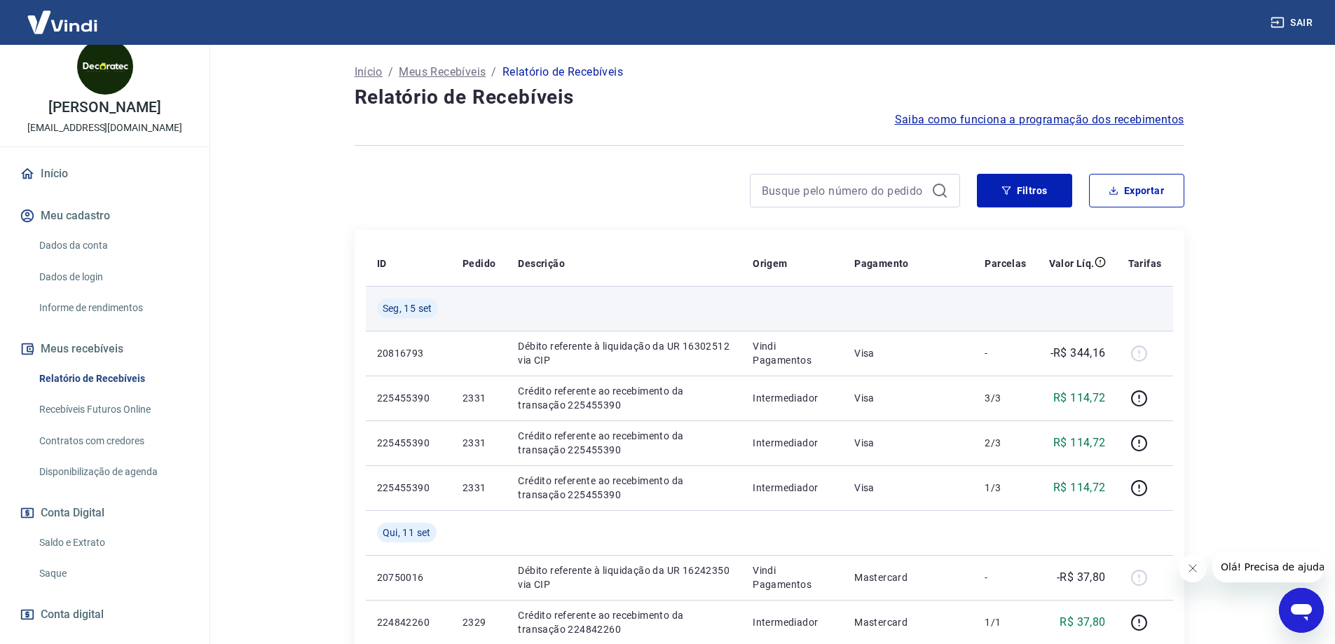
scroll to position [70, 0]
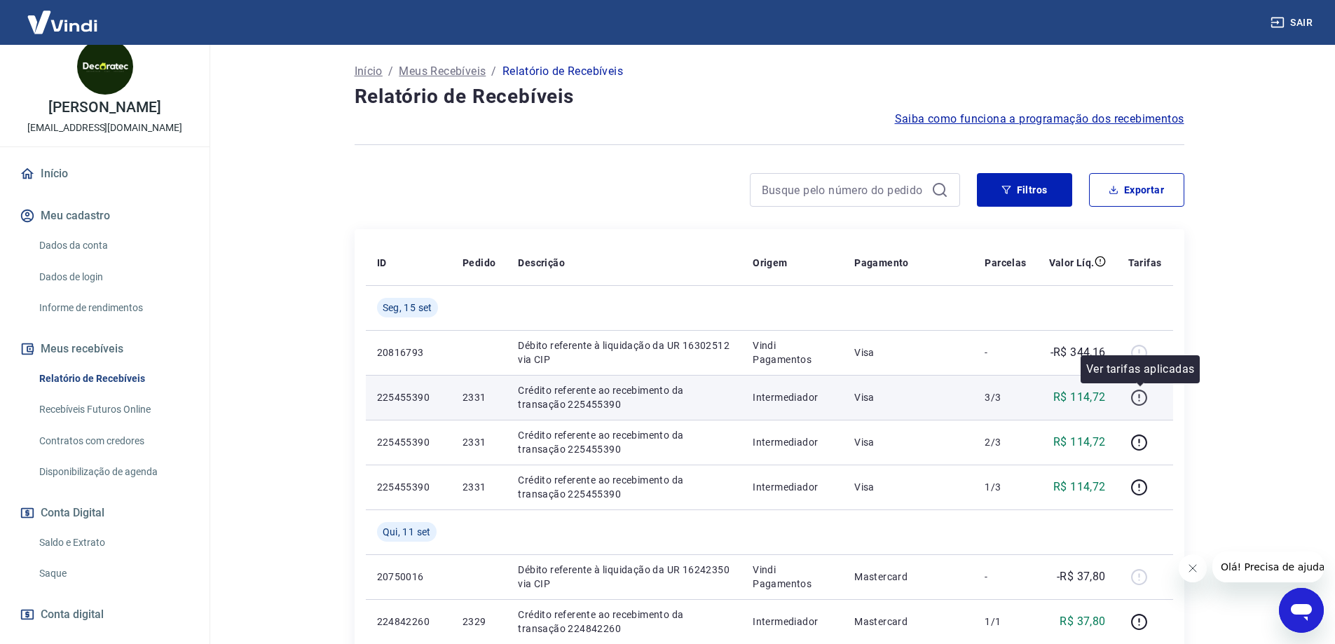
click at [1147, 399] on icon "button" at bounding box center [1139, 398] width 16 height 16
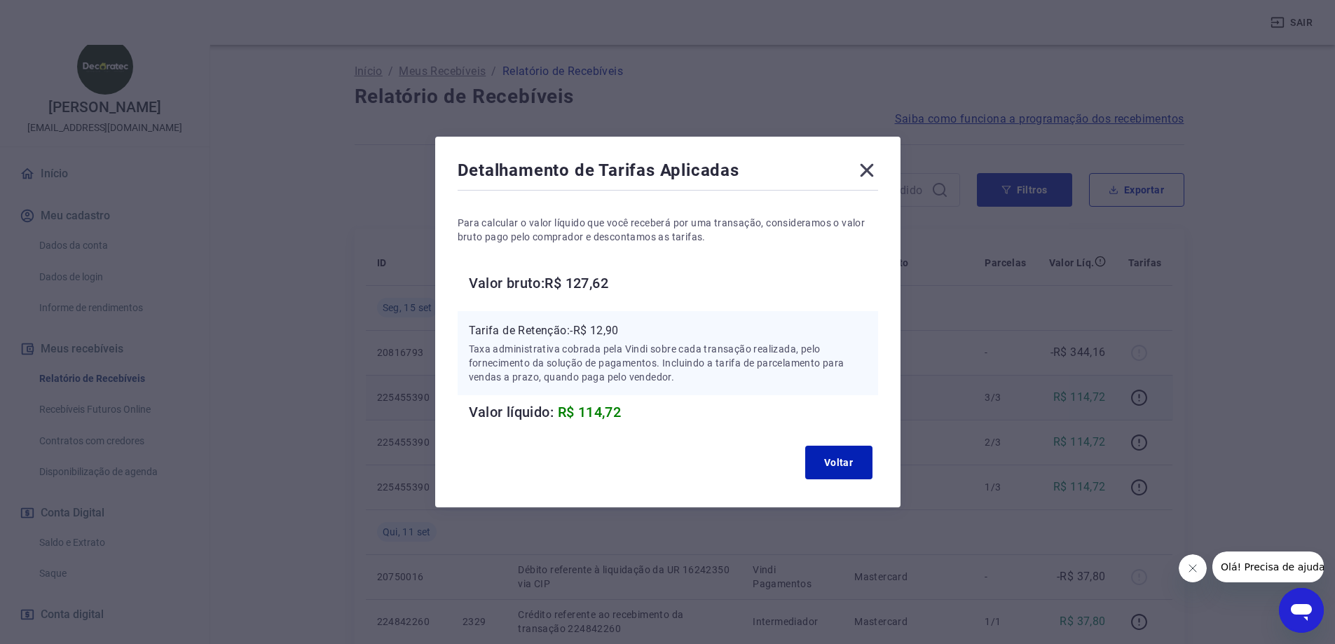
click at [873, 173] on icon at bounding box center [866, 170] width 13 height 13
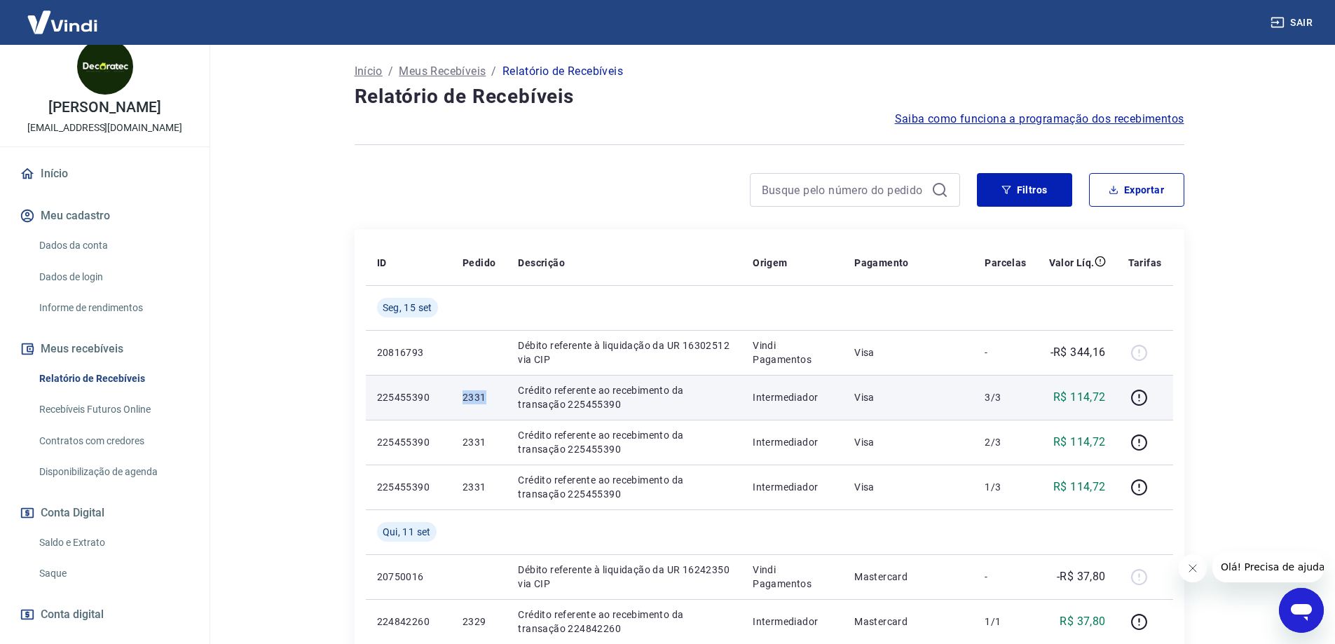
drag, startPoint x: 486, startPoint y: 398, endPoint x: 447, endPoint y: 398, distance: 38.5
click at [447, 398] on tr "225455390 2331 Crédito referente ao recebimento da transação 225455390 Intermed…" at bounding box center [769, 397] width 807 height 45
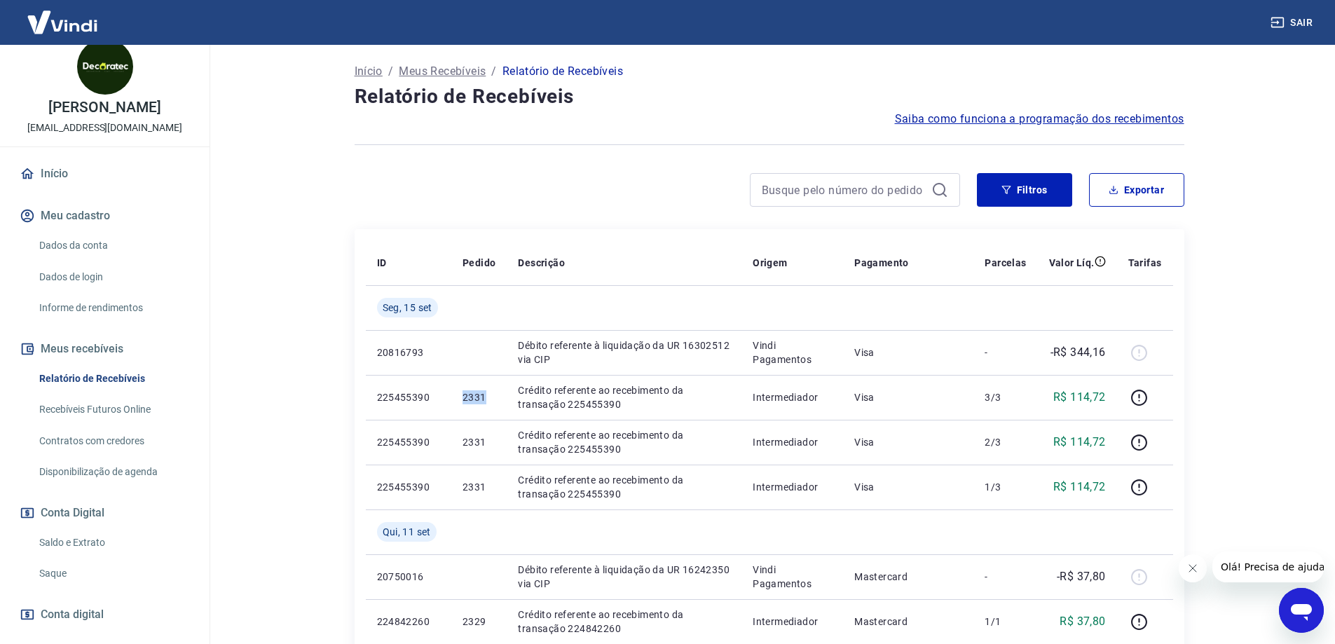
copy tr "2331"
click at [1135, 400] on div "Ver tarifas aplicadas" at bounding box center [1139, 414] width 119 height 28
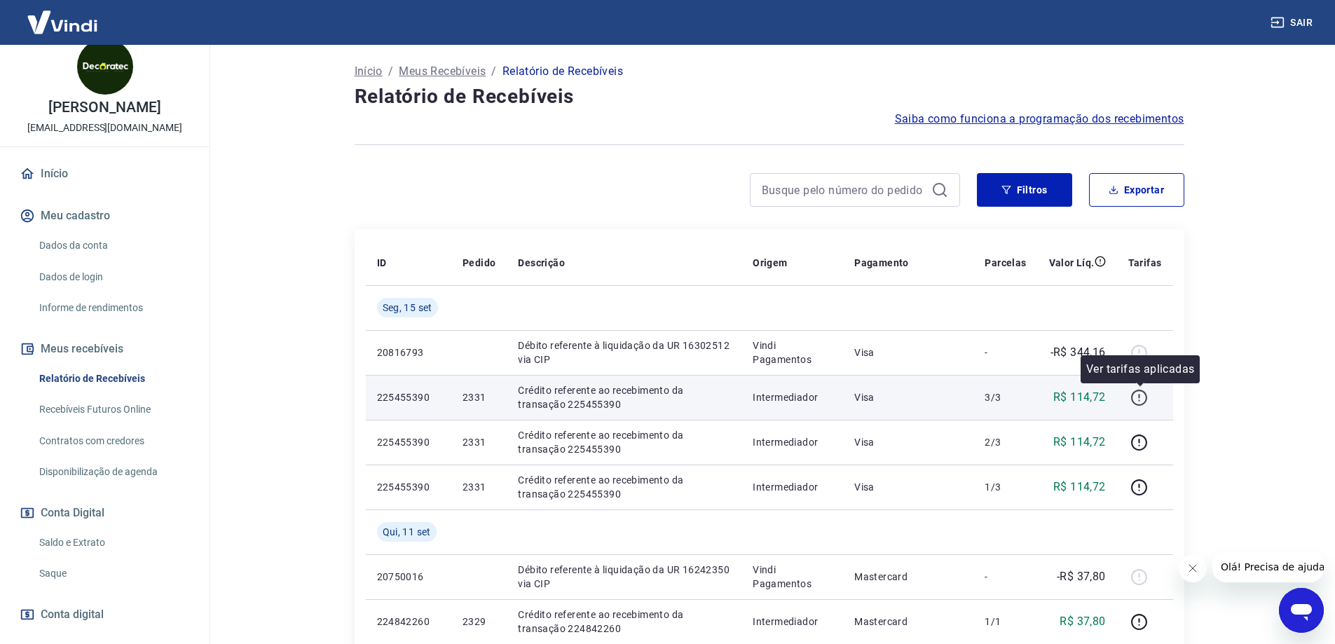
click at [1135, 394] on icon "button" at bounding box center [1139, 398] width 18 height 18
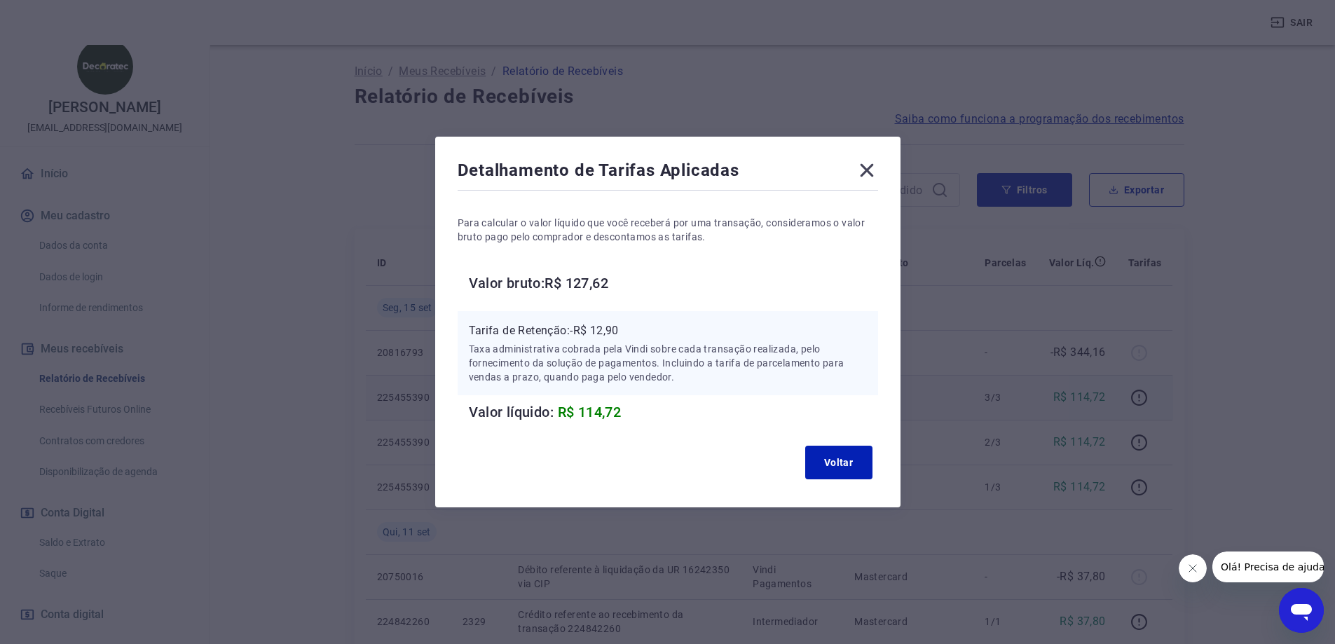
click at [870, 172] on icon at bounding box center [866, 170] width 13 height 13
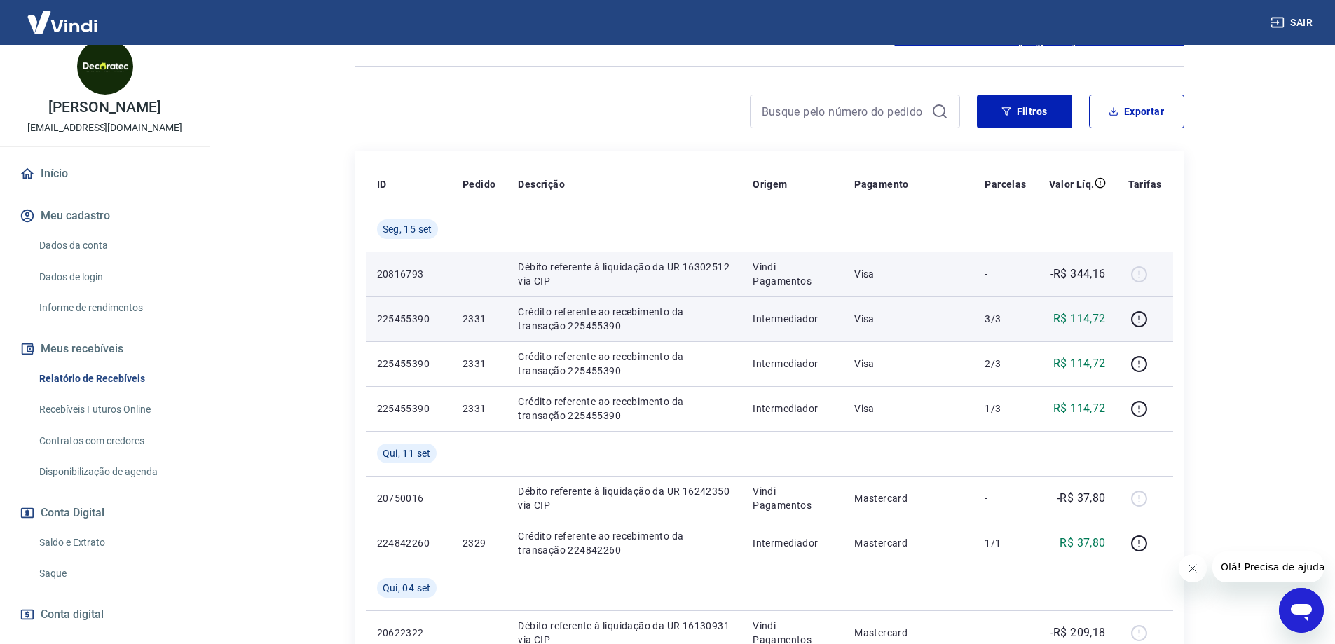
scroll to position [280, 0]
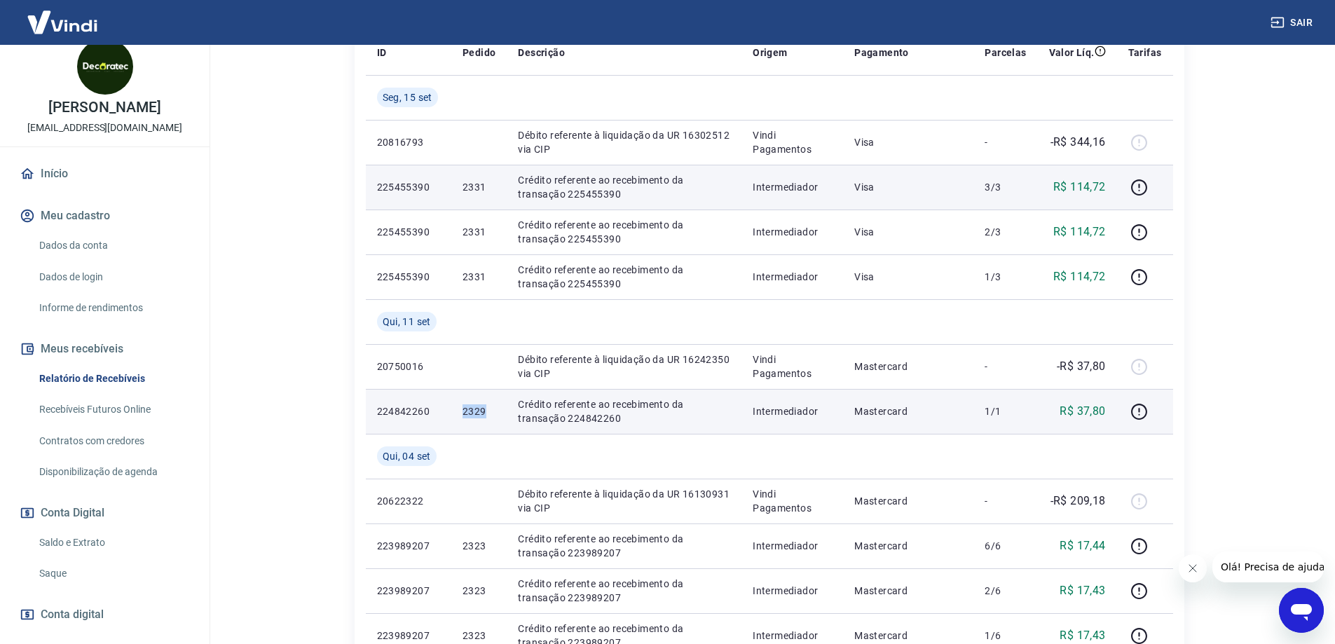
drag, startPoint x: 498, startPoint y: 415, endPoint x: 454, endPoint y: 415, distance: 44.1
click at [454, 415] on td "2329" at bounding box center [478, 411] width 55 height 45
copy p "2329"
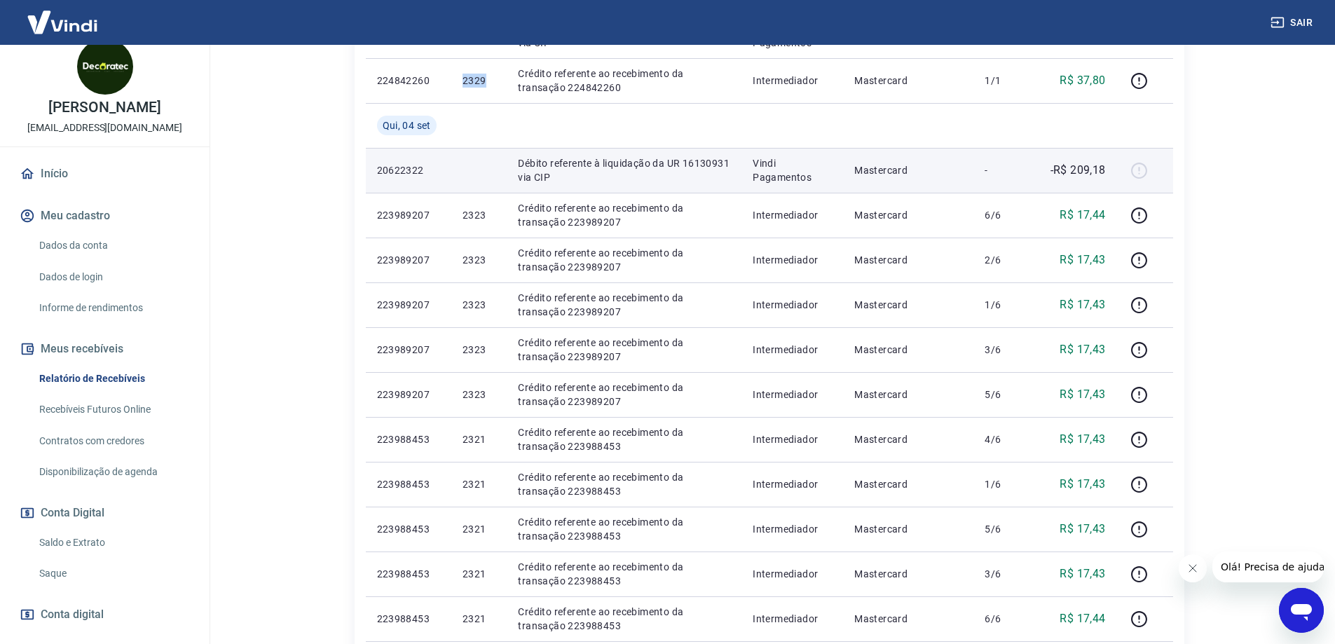
scroll to position [561, 0]
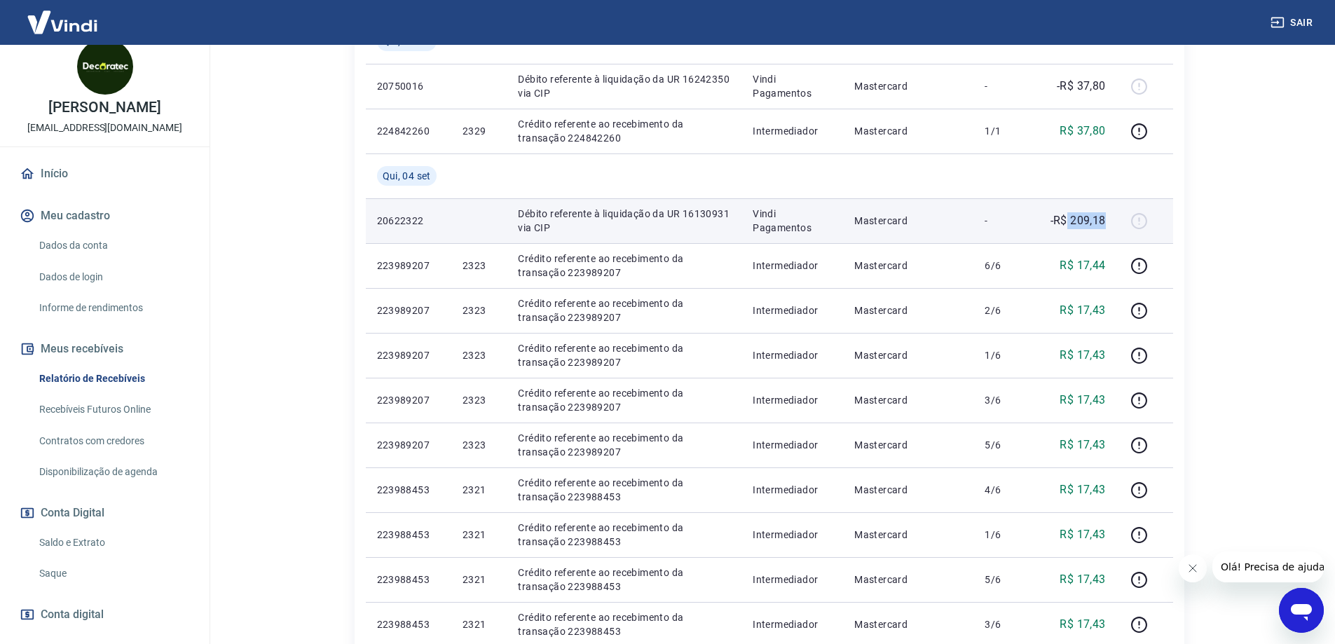
drag, startPoint x: 1109, startPoint y: 221, endPoint x: 1068, endPoint y: 221, distance: 40.6
click at [1068, 221] on td "-R$ 209,18" at bounding box center [1077, 220] width 79 height 45
click at [1068, 221] on p "-R$ 209,18" at bounding box center [1077, 220] width 55 height 17
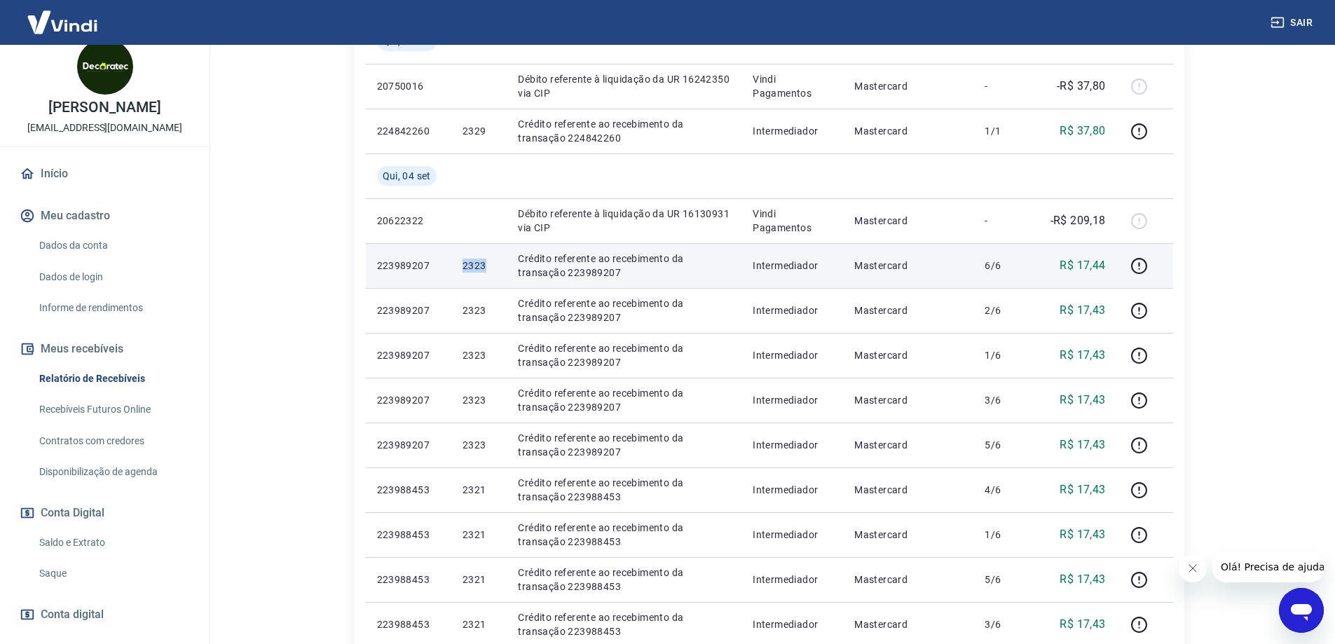
drag, startPoint x: 497, startPoint y: 267, endPoint x: 439, endPoint y: 268, distance: 58.2
click at [439, 268] on tr "223989207 2323 Crédito referente ao recebimento da transação 223989207 Intermed…" at bounding box center [769, 265] width 807 height 45
copy tr "2323"
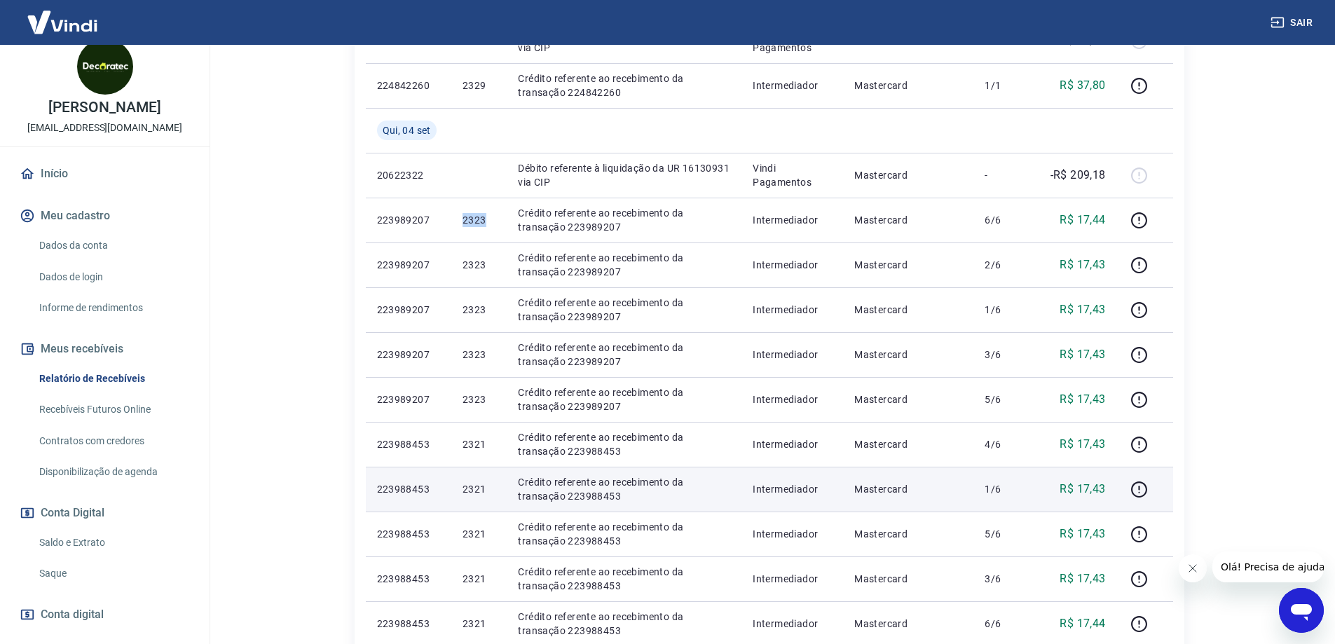
scroll to position [631, 0]
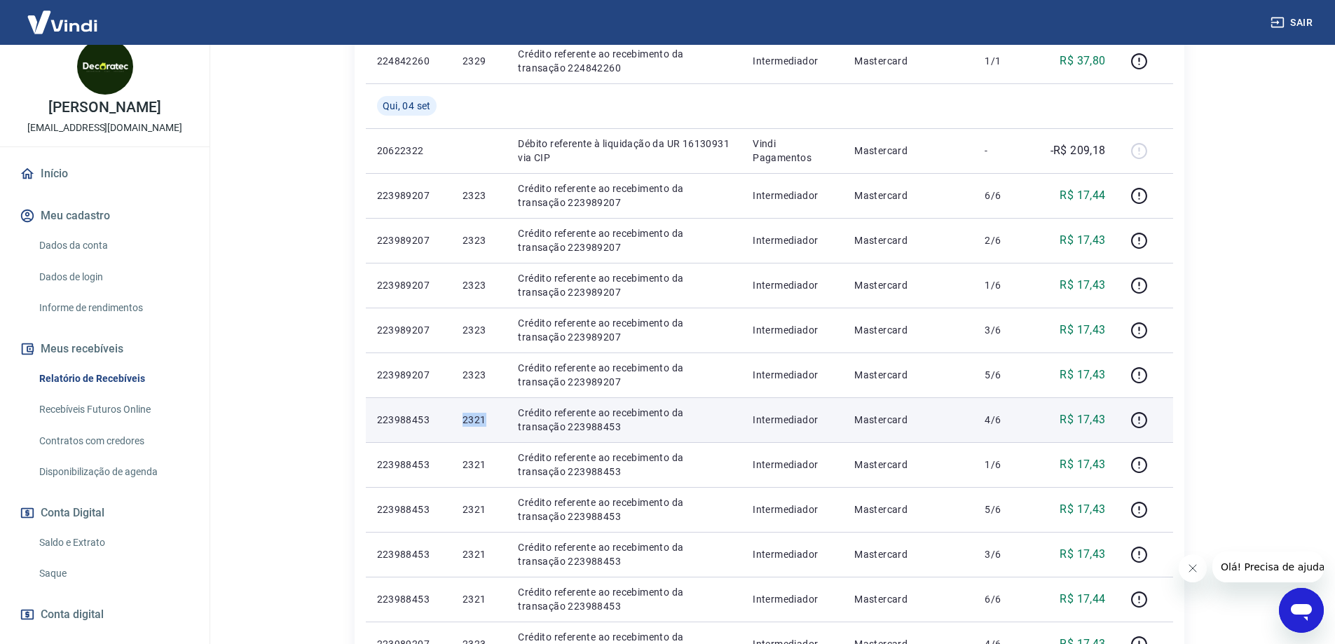
drag, startPoint x: 488, startPoint y: 423, endPoint x: 454, endPoint y: 422, distance: 34.4
click at [454, 422] on td "2321" at bounding box center [478, 419] width 55 height 45
drag, startPoint x: 486, startPoint y: 418, endPoint x: 455, endPoint y: 418, distance: 30.8
click at [455, 418] on td "2321" at bounding box center [478, 419] width 55 height 45
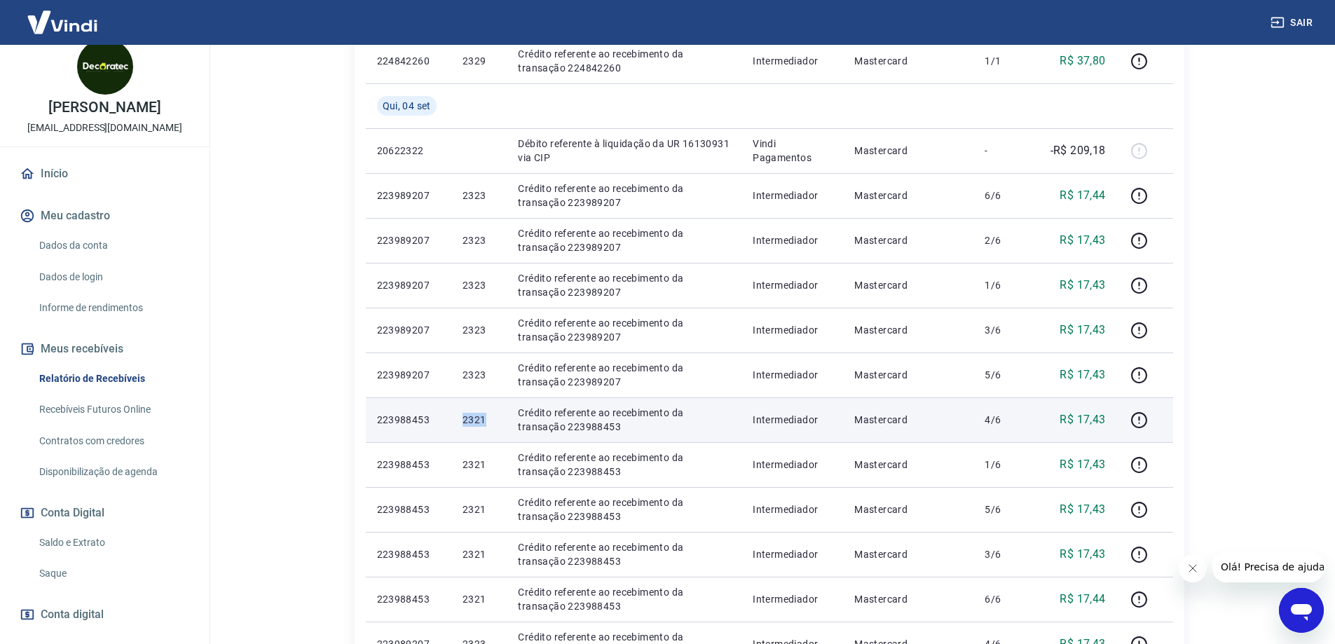
copy p "2321"
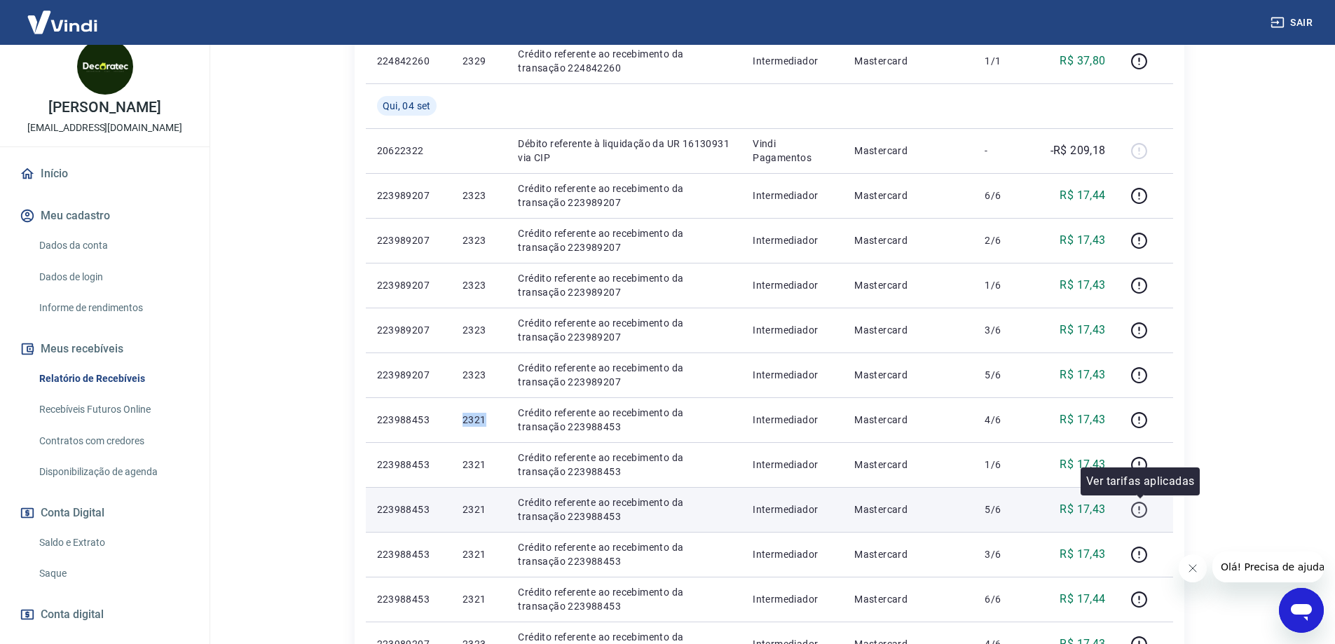
click at [1139, 515] on icon "button" at bounding box center [1139, 510] width 18 height 18
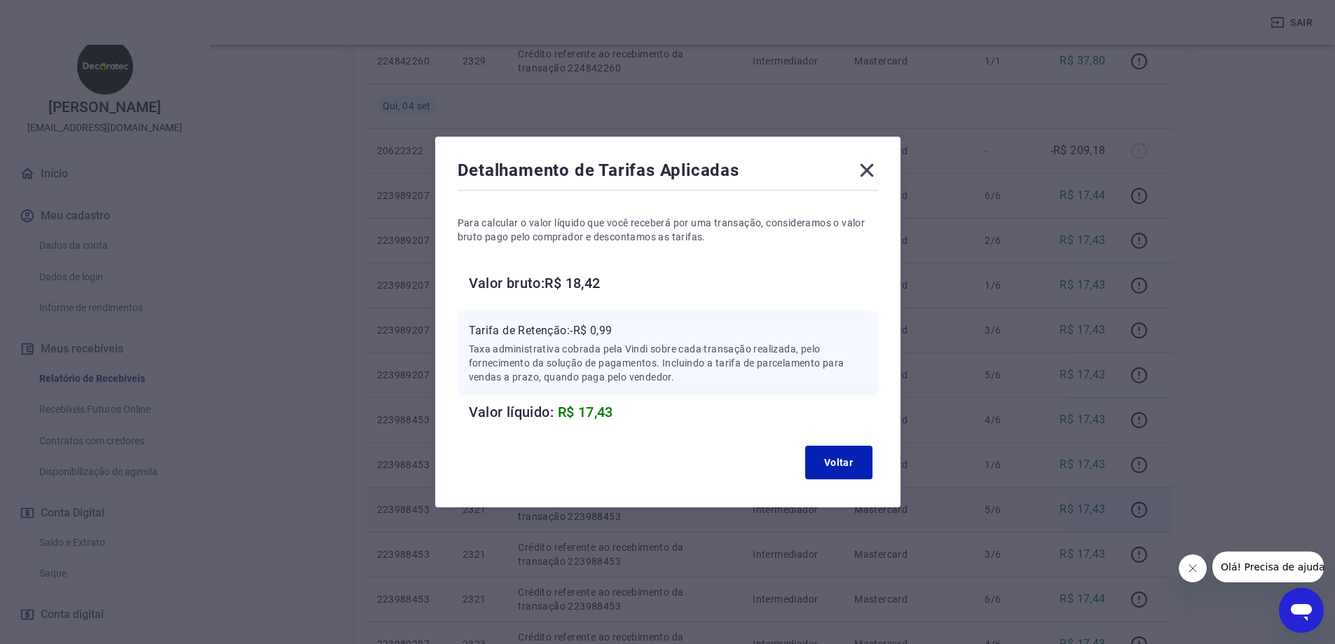
click at [873, 172] on icon at bounding box center [866, 170] width 13 height 13
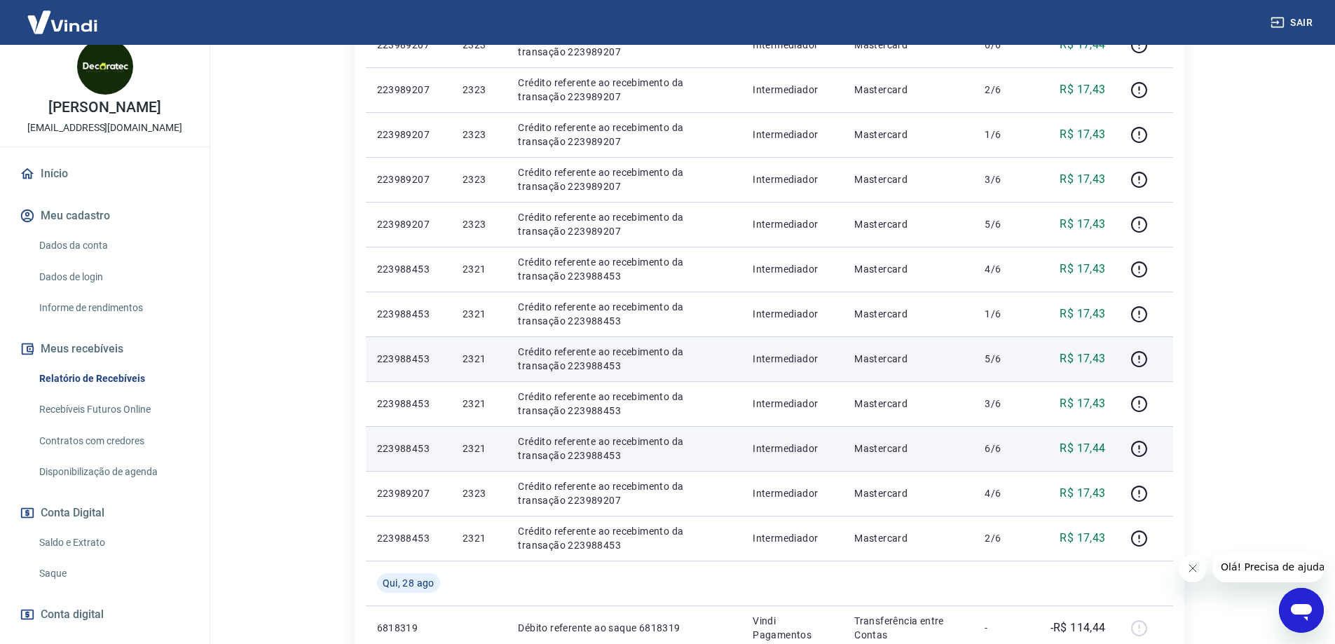
scroll to position [771, 0]
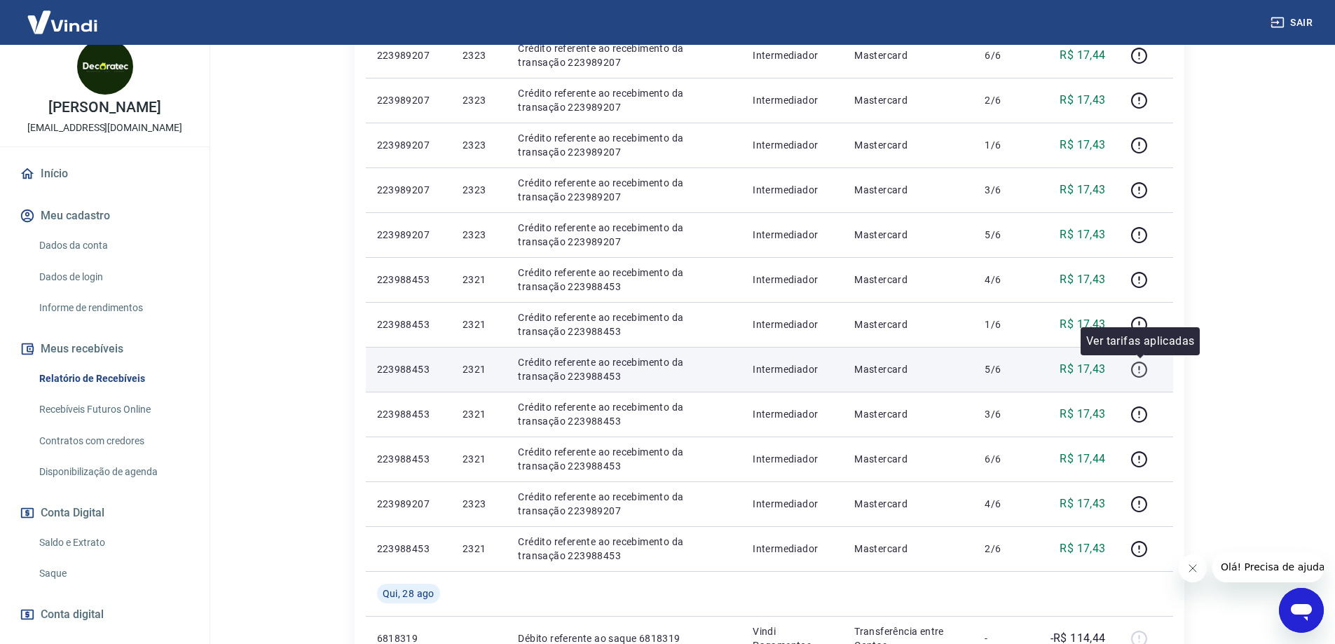
click at [1139, 370] on icon "button" at bounding box center [1139, 370] width 18 height 18
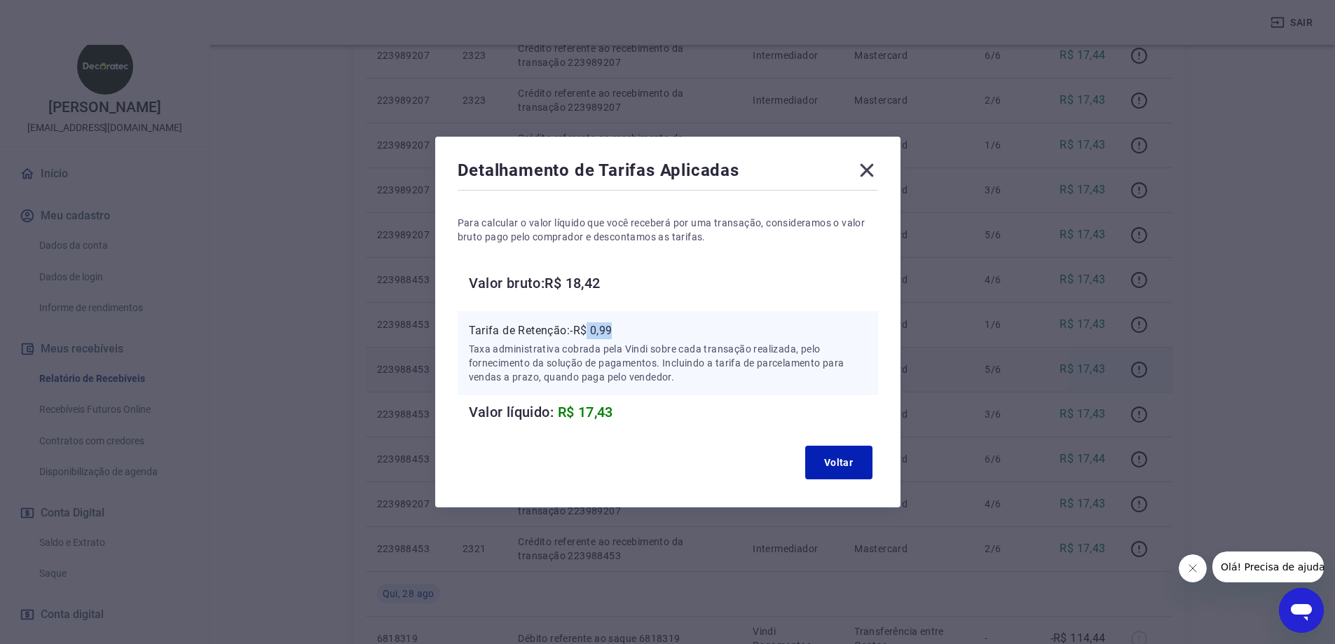
drag, startPoint x: 625, startPoint y: 328, endPoint x: 596, endPoint y: 328, distance: 29.4
click at [596, 328] on p "Tarifa de Retenção: -R$ 0,99" at bounding box center [668, 330] width 398 height 17
copy p "0,99"
click at [873, 175] on icon at bounding box center [866, 170] width 13 height 13
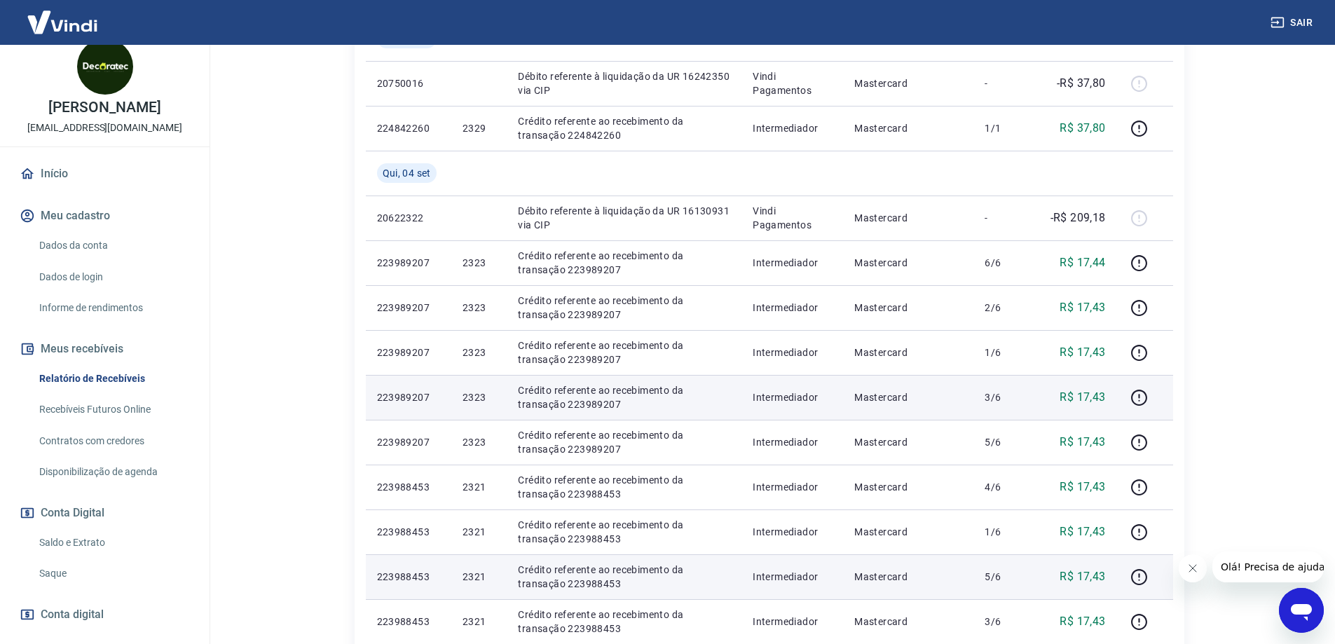
scroll to position [561, 0]
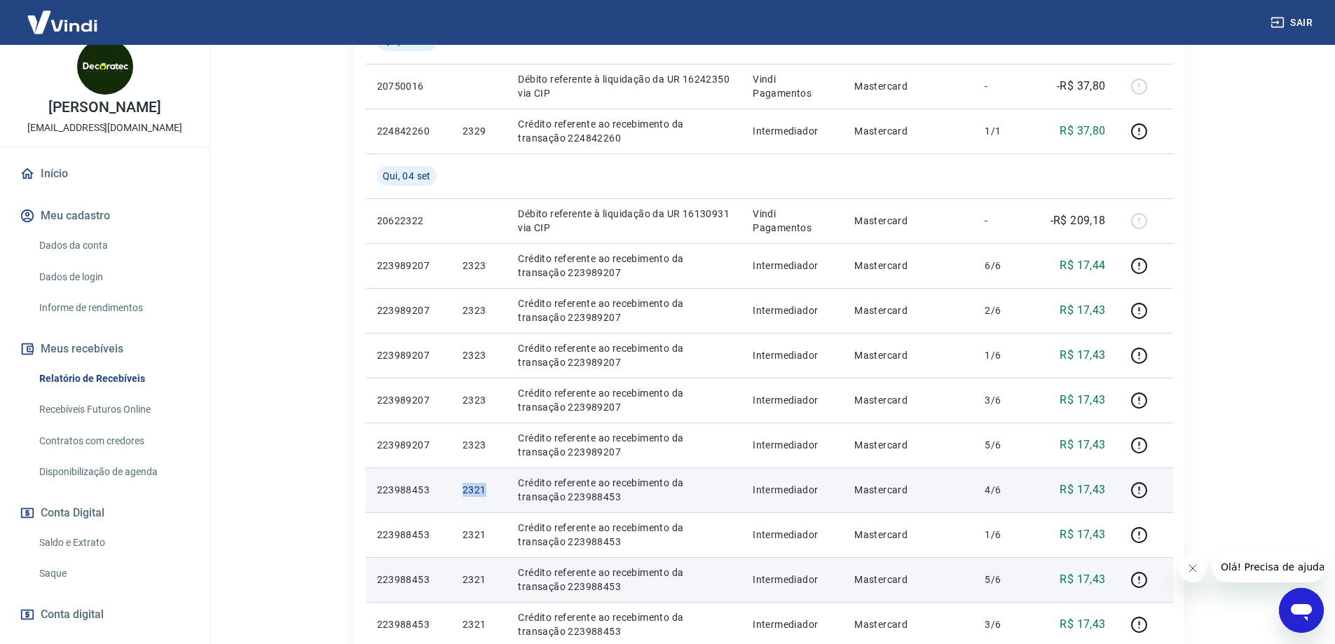
drag, startPoint x: 489, startPoint y: 493, endPoint x: 451, endPoint y: 493, distance: 37.8
click at [451, 493] on td "2321" at bounding box center [478, 489] width 55 height 45
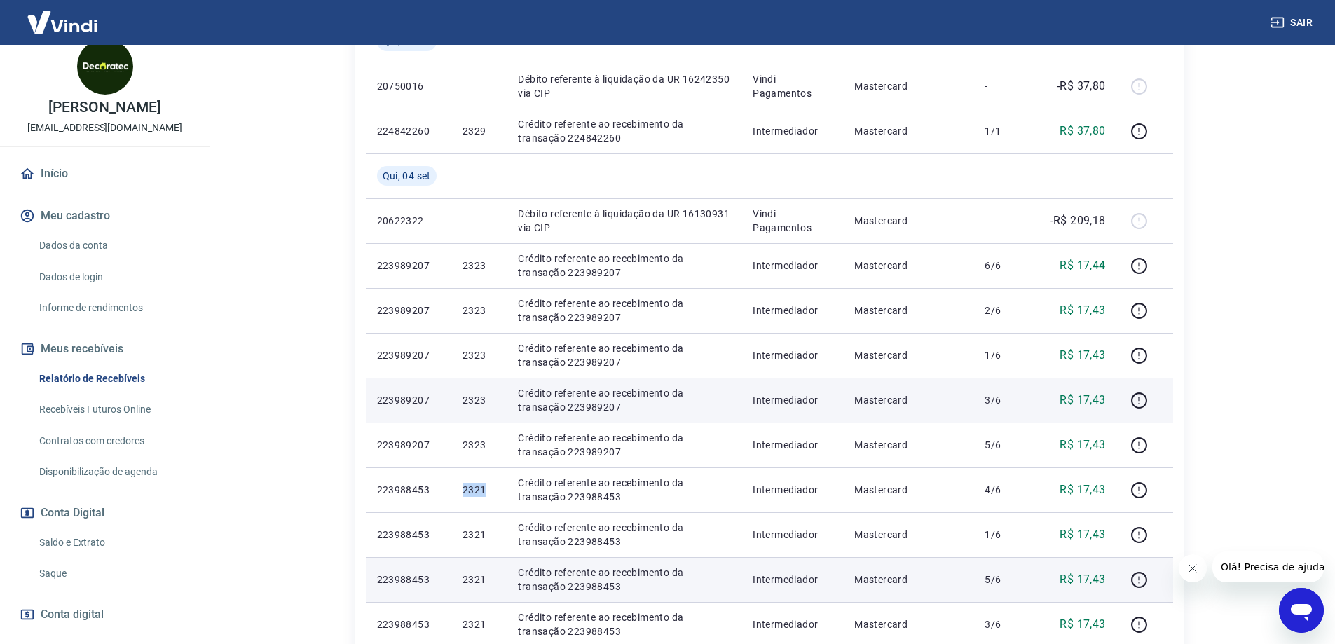
copy p "2321"
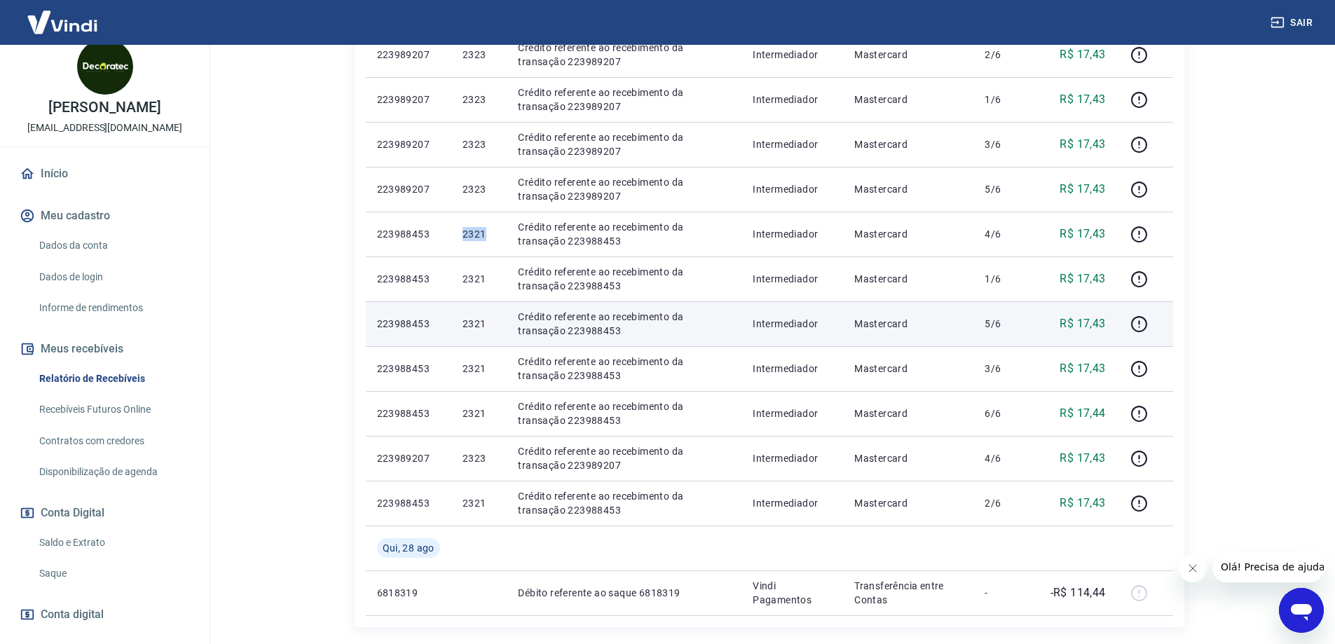
scroll to position [841, 0]
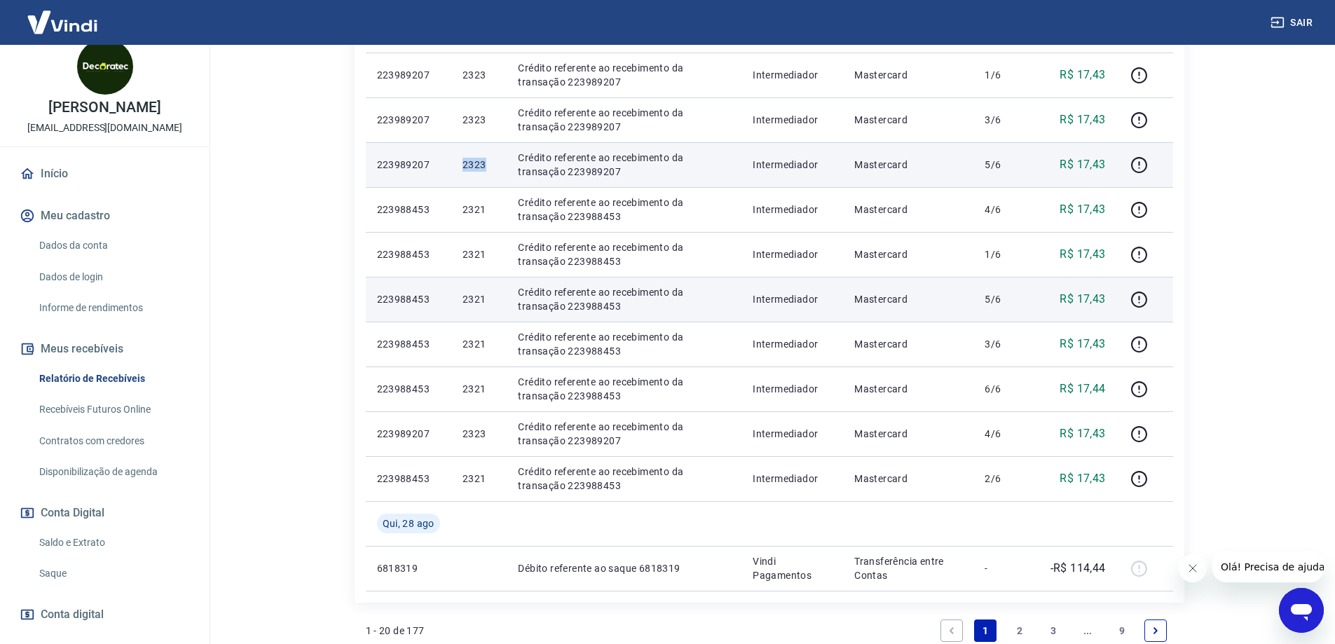
drag, startPoint x: 488, startPoint y: 160, endPoint x: 453, endPoint y: 160, distance: 35.0
click at [453, 160] on td "2323" at bounding box center [478, 164] width 55 height 45
copy p "2323"
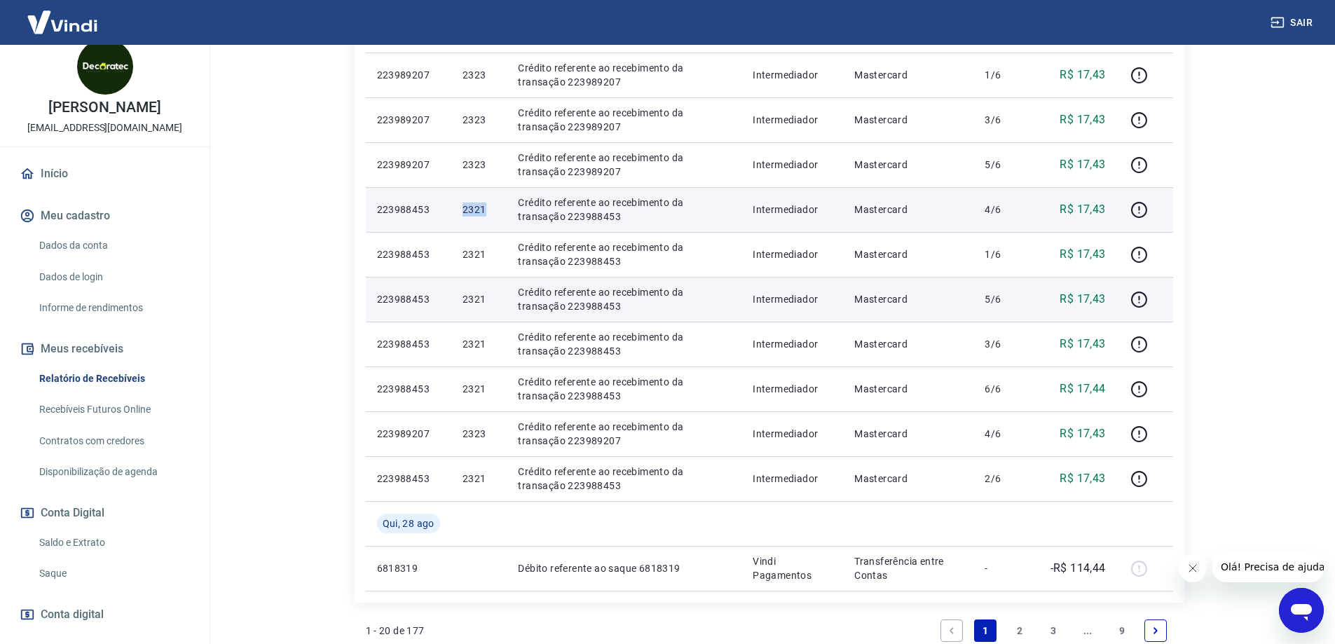
drag, startPoint x: 490, startPoint y: 214, endPoint x: 455, endPoint y: 214, distance: 34.3
click at [455, 214] on td "2321" at bounding box center [478, 209] width 55 height 45
copy p "2321"
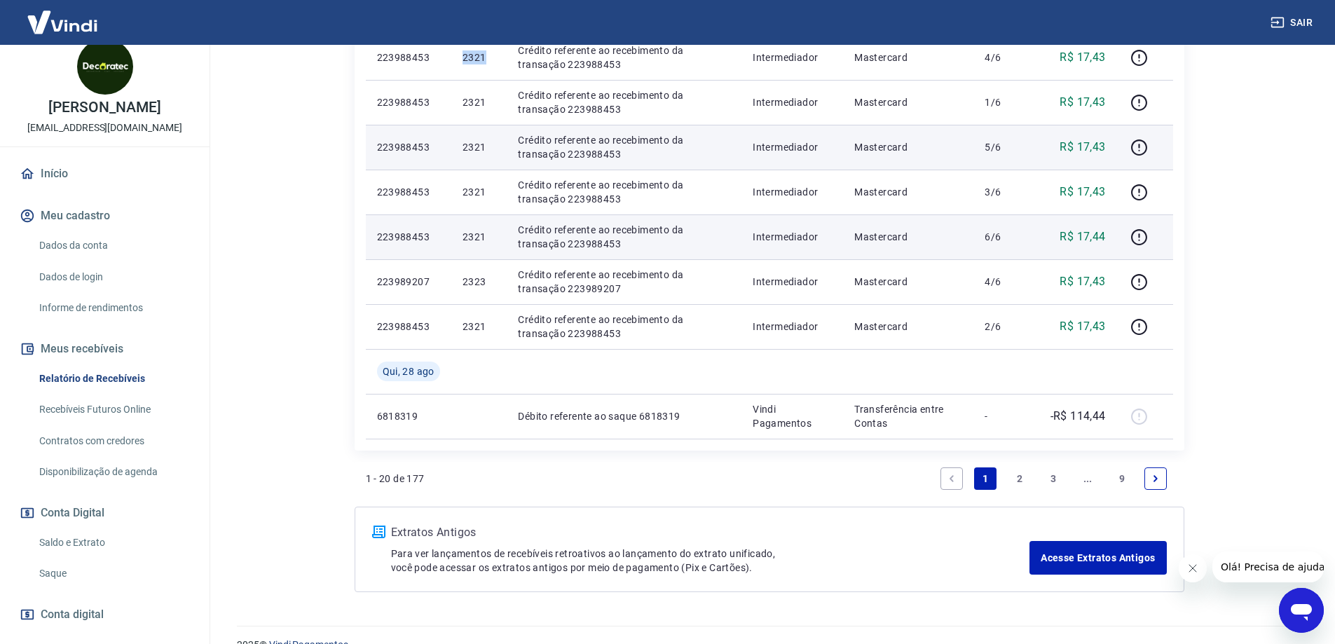
scroll to position [1018, 0]
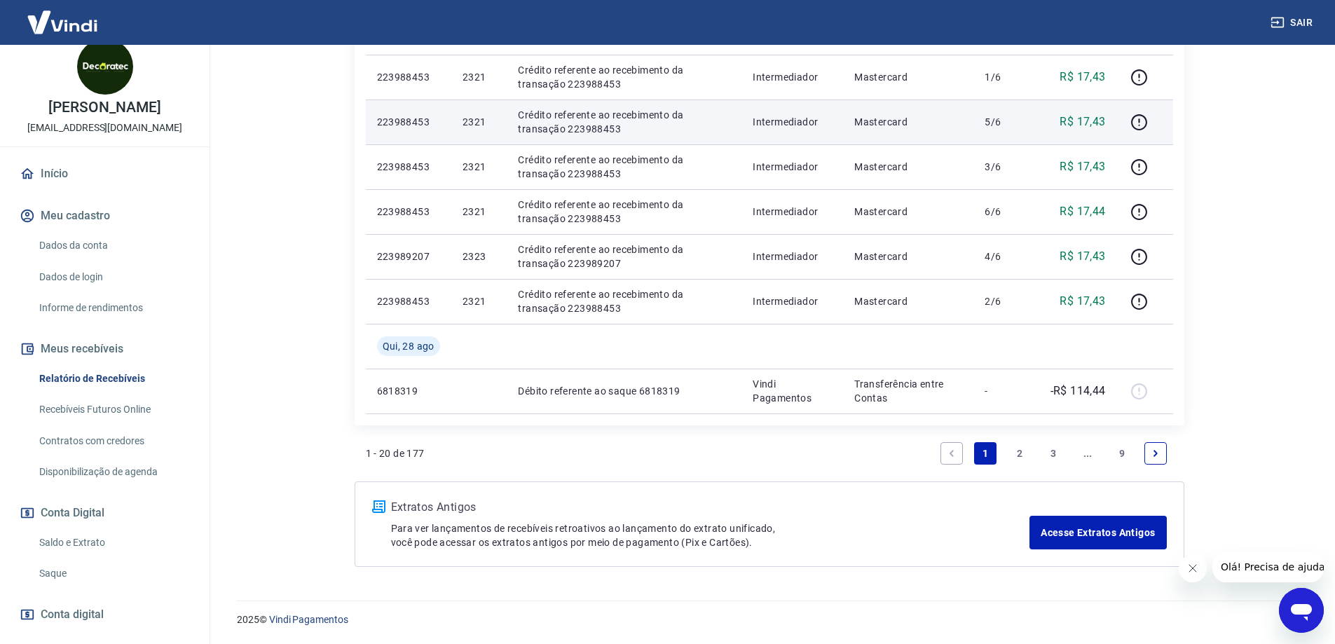
click at [1016, 456] on link "2" at bounding box center [1019, 453] width 22 height 22
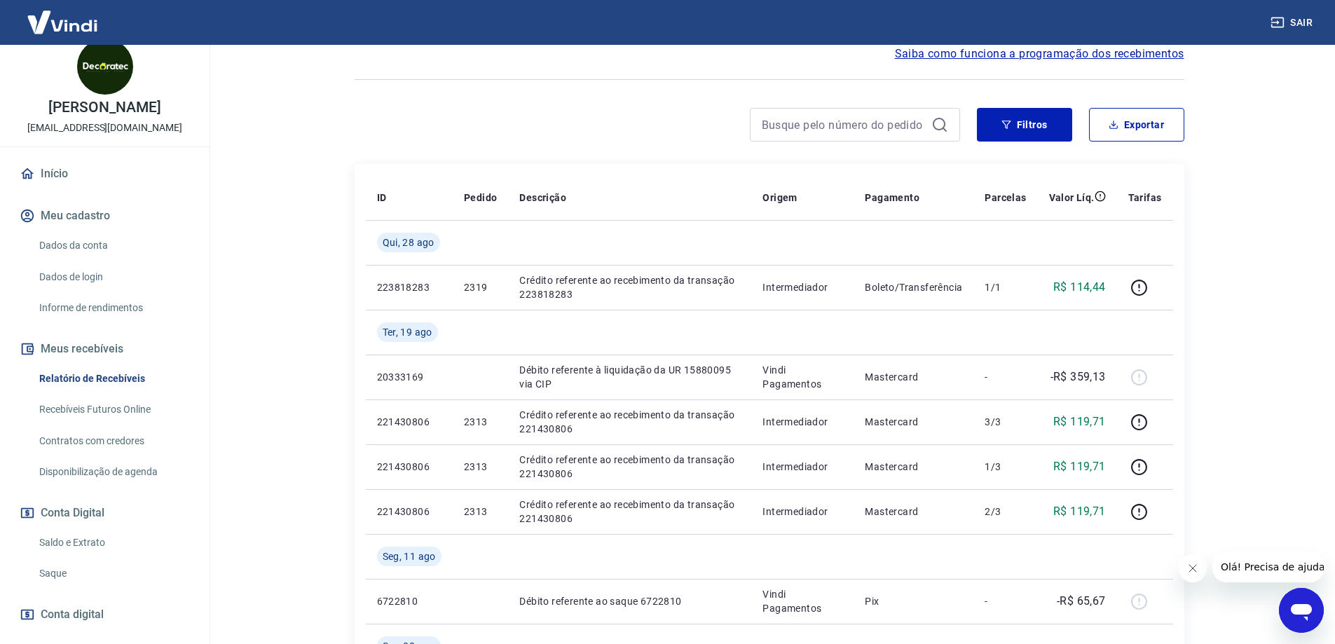
scroll to position [140, 0]
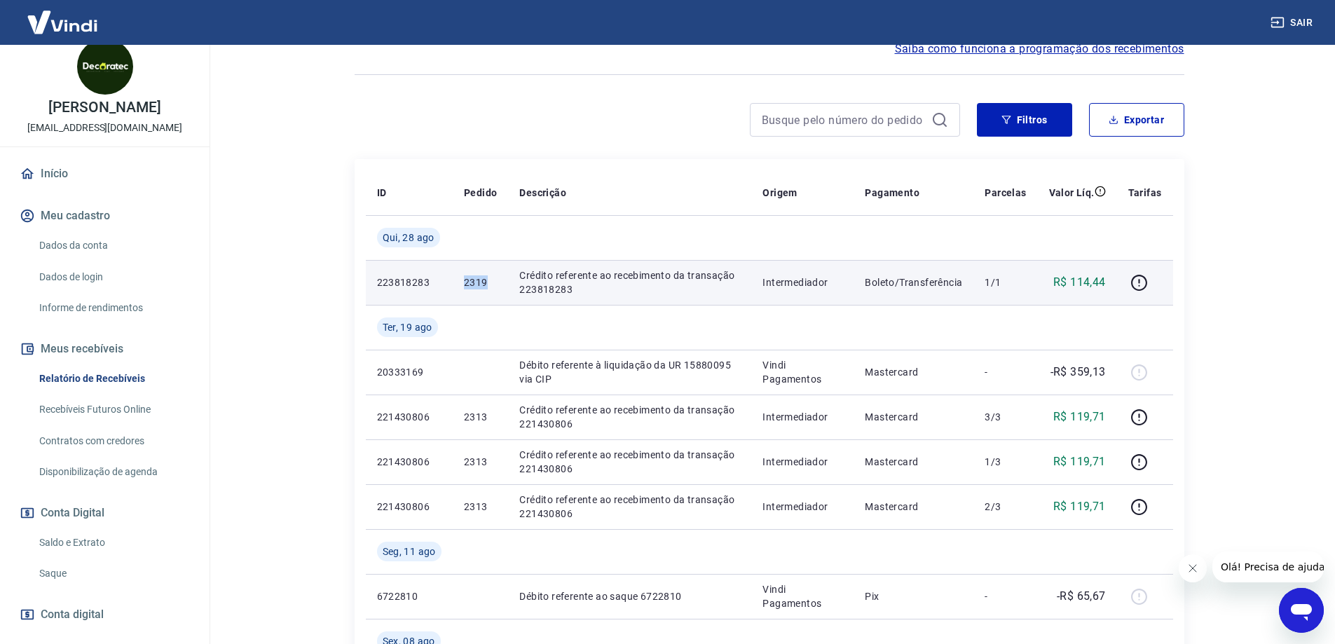
drag, startPoint x: 494, startPoint y: 282, endPoint x: 462, endPoint y: 282, distance: 32.2
click at [462, 282] on td "2319" at bounding box center [480, 282] width 55 height 45
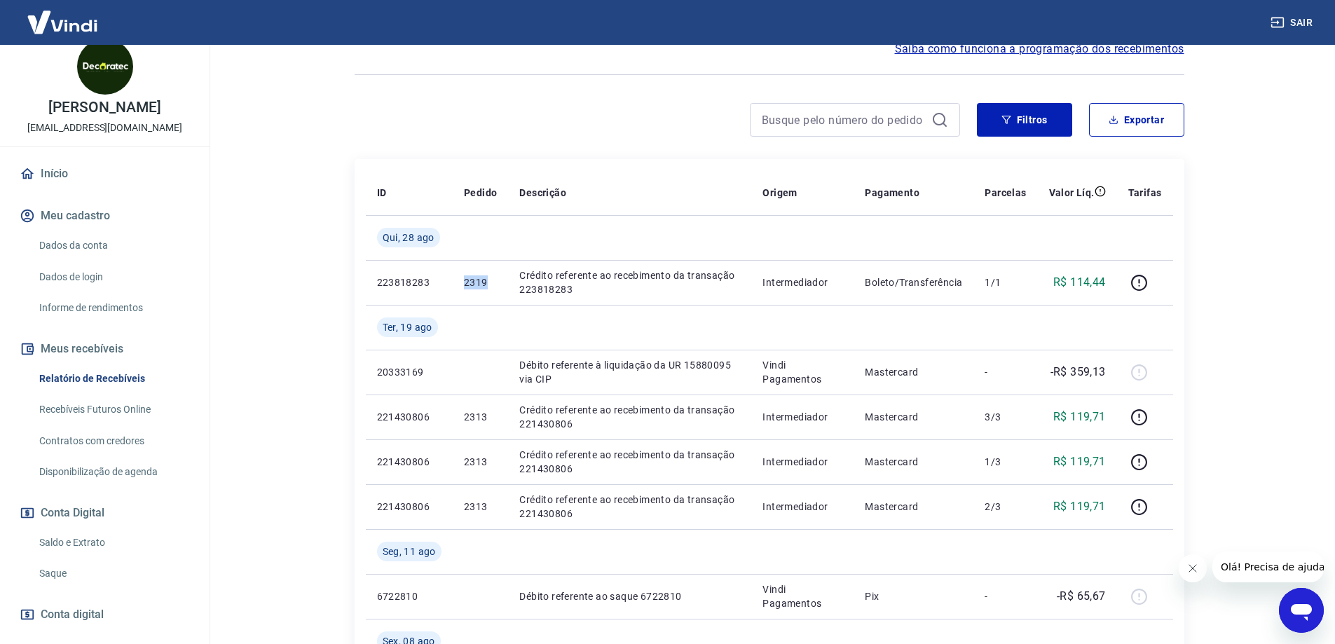
copy p "2319"
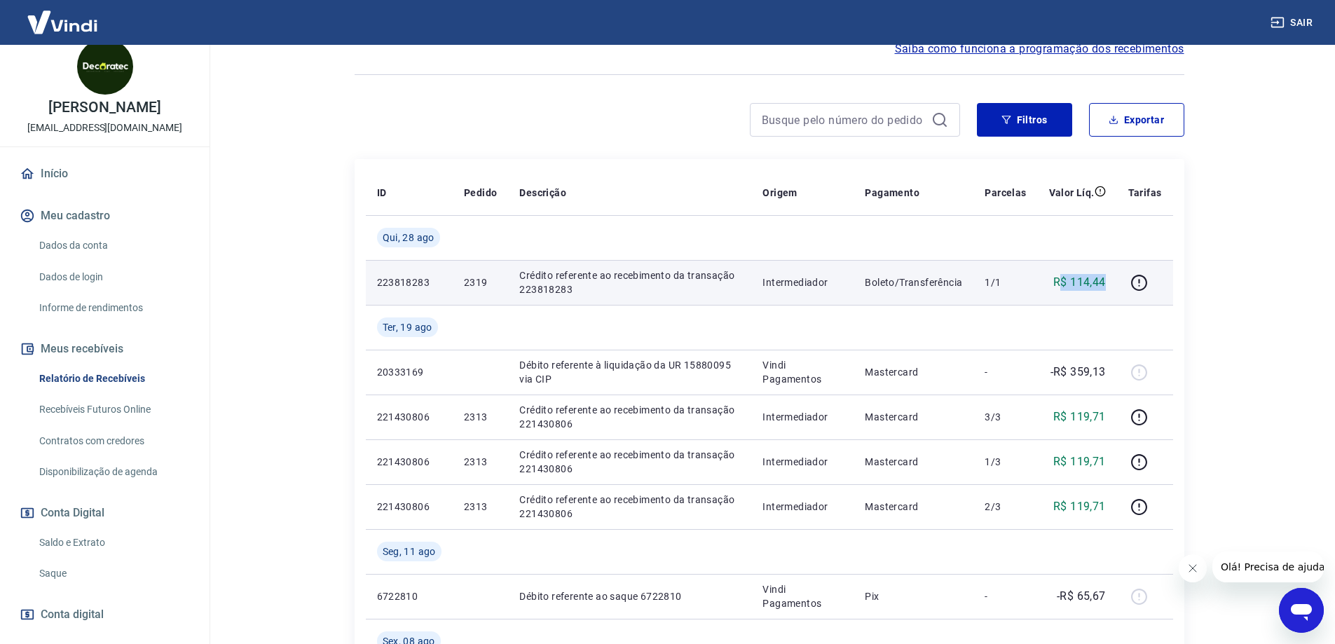
drag, startPoint x: 1110, startPoint y: 281, endPoint x: 1064, endPoint y: 282, distance: 45.5
click at [1064, 282] on td "R$ 114,44" at bounding box center [1077, 282] width 79 height 45
copy p "$ 114,44"
click at [1065, 282] on p "R$ 114,44" at bounding box center [1079, 282] width 53 height 17
click at [1116, 276] on td "R$ 114,44" at bounding box center [1077, 282] width 79 height 45
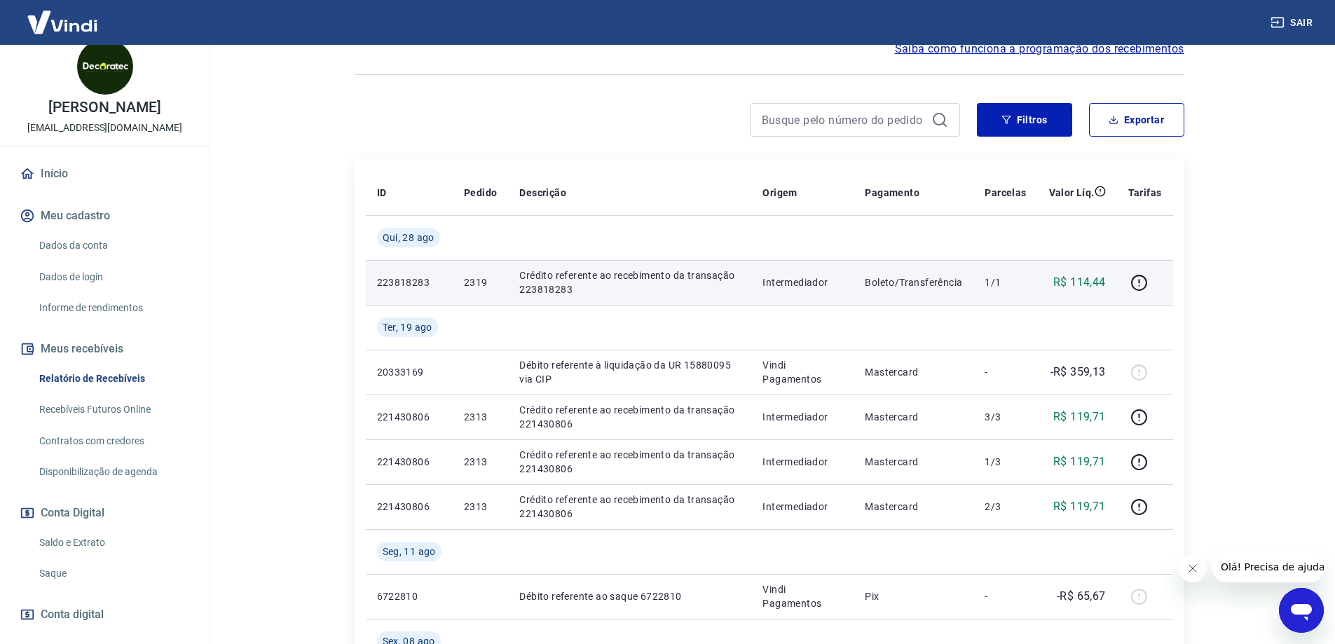
click at [1103, 277] on p "R$ 114,44" at bounding box center [1079, 282] width 53 height 17
drag, startPoint x: 1106, startPoint y: 277, endPoint x: 1073, endPoint y: 277, distance: 32.9
click at [1073, 277] on p "R$ 114,44" at bounding box center [1079, 282] width 53 height 17
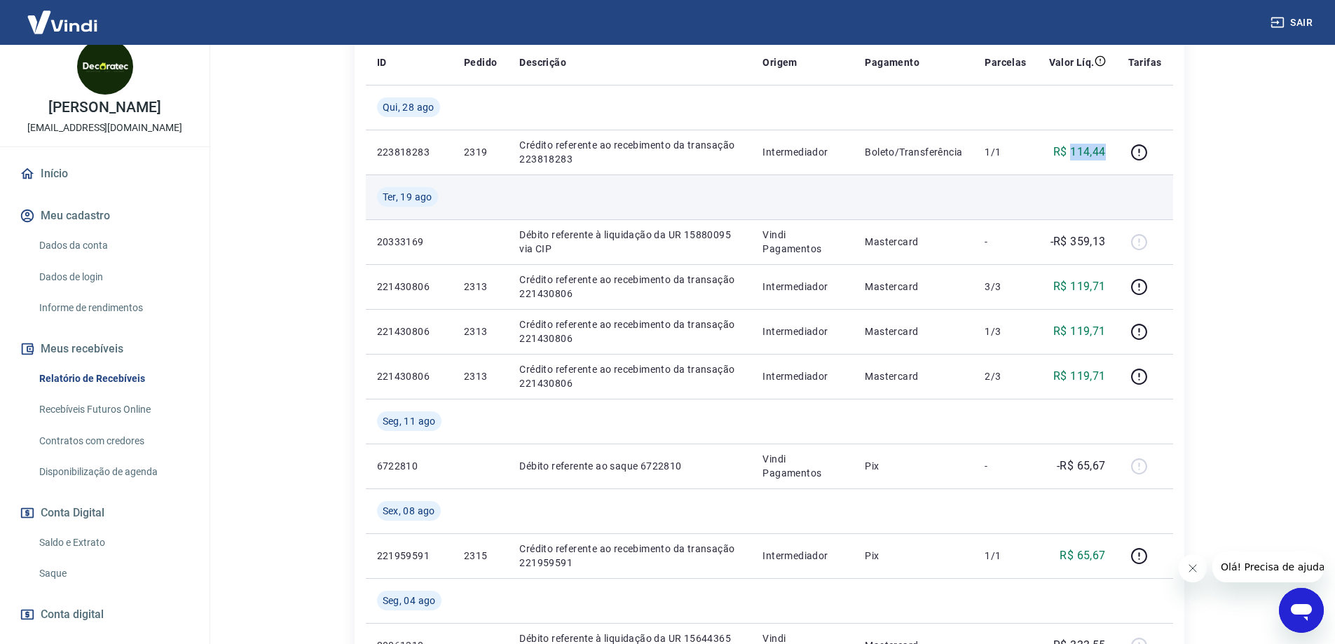
scroll to position [280, 0]
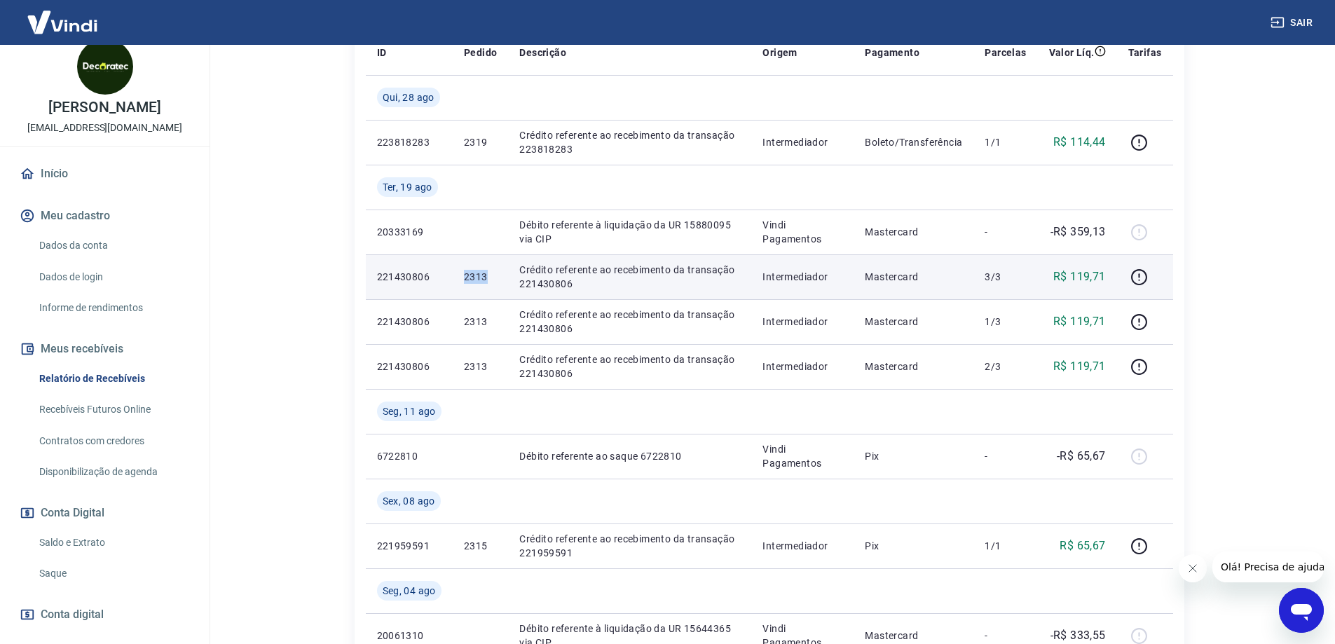
drag, startPoint x: 488, startPoint y: 279, endPoint x: 454, endPoint y: 279, distance: 34.3
click at [454, 279] on td "2313" at bounding box center [480, 276] width 55 height 45
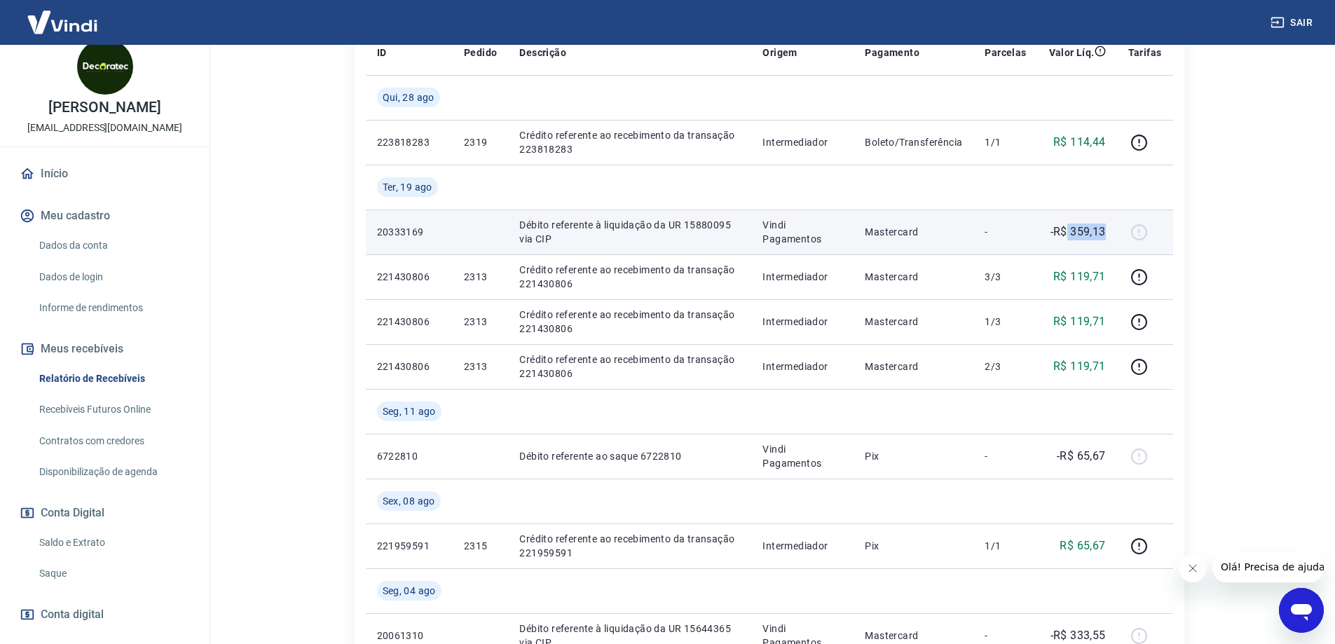
drag, startPoint x: 1111, startPoint y: 228, endPoint x: 1068, endPoint y: 231, distance: 42.8
click at [1068, 231] on td "-R$ 359,13" at bounding box center [1077, 231] width 79 height 45
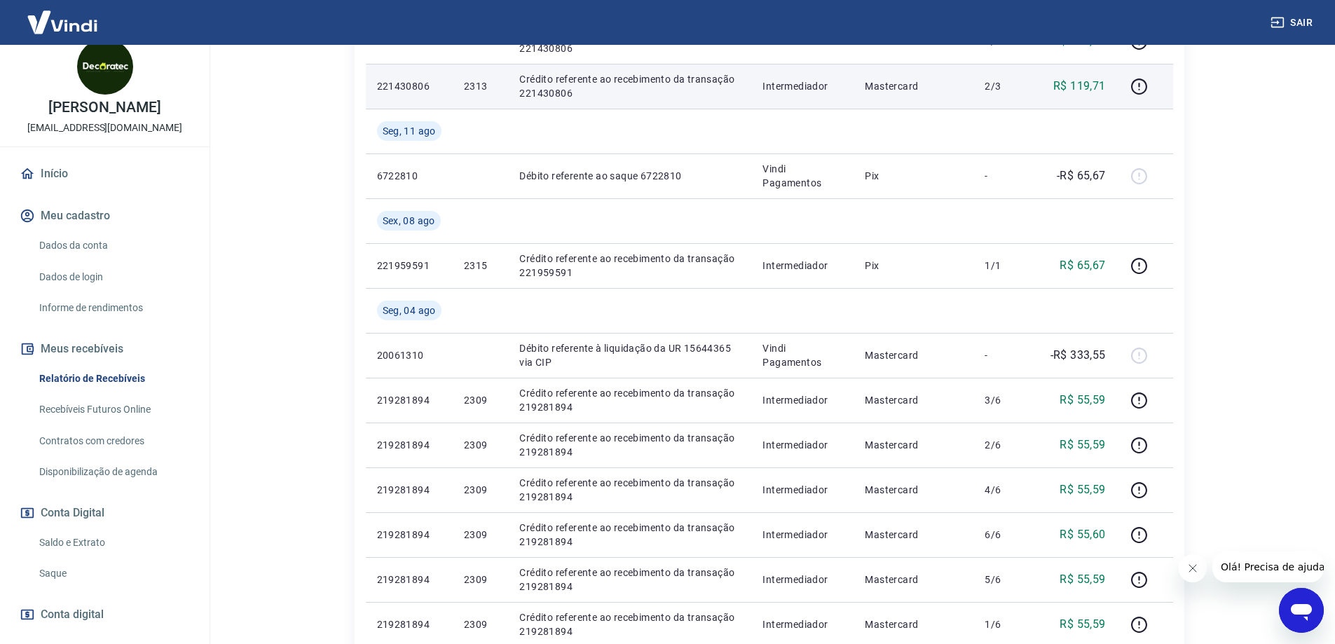
scroll to position [631, 0]
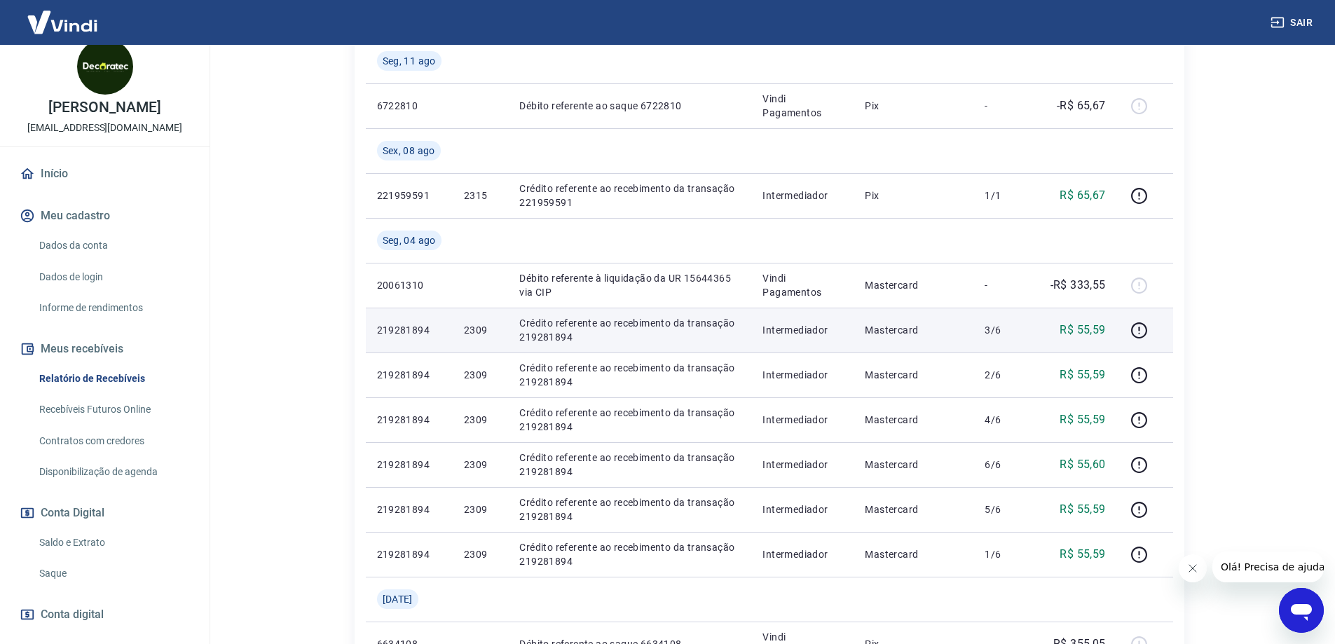
drag, startPoint x: 493, startPoint y: 333, endPoint x: 481, endPoint y: 333, distance: 11.9
click at [488, 333] on p "2309" at bounding box center [480, 330] width 33 height 14
drag, startPoint x: 469, startPoint y: 333, endPoint x: 456, endPoint y: 333, distance: 13.3
click at [456, 333] on td "2309" at bounding box center [480, 330] width 55 height 45
click at [494, 332] on p "2309" at bounding box center [480, 330] width 33 height 14
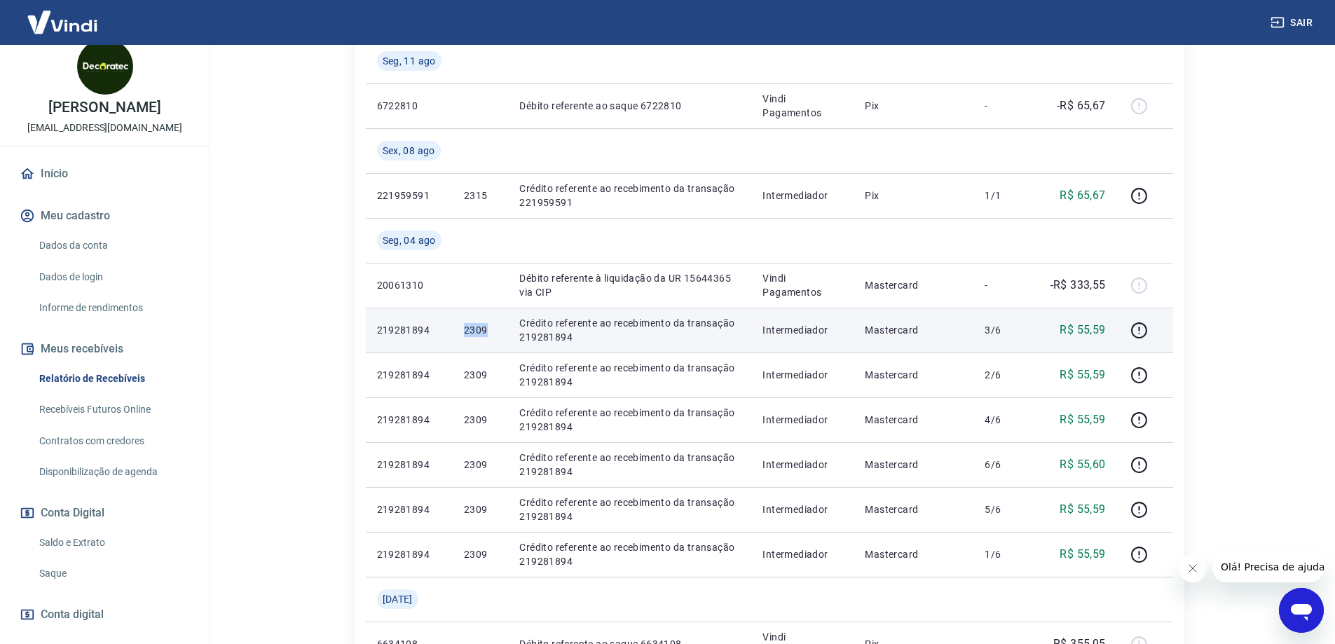
drag, startPoint x: 502, startPoint y: 328, endPoint x: 457, endPoint y: 331, distance: 45.7
click at [457, 331] on td "2309" at bounding box center [480, 330] width 55 height 45
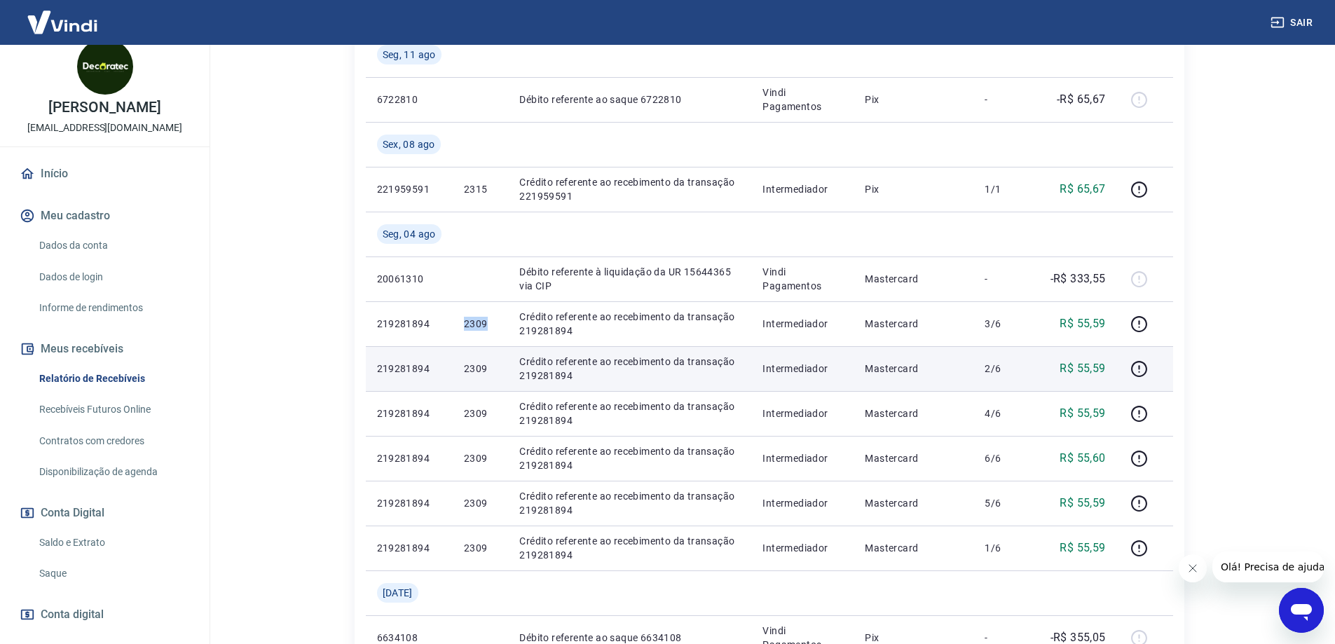
scroll to position [490, 0]
